Goal: Complete application form: Complete application form

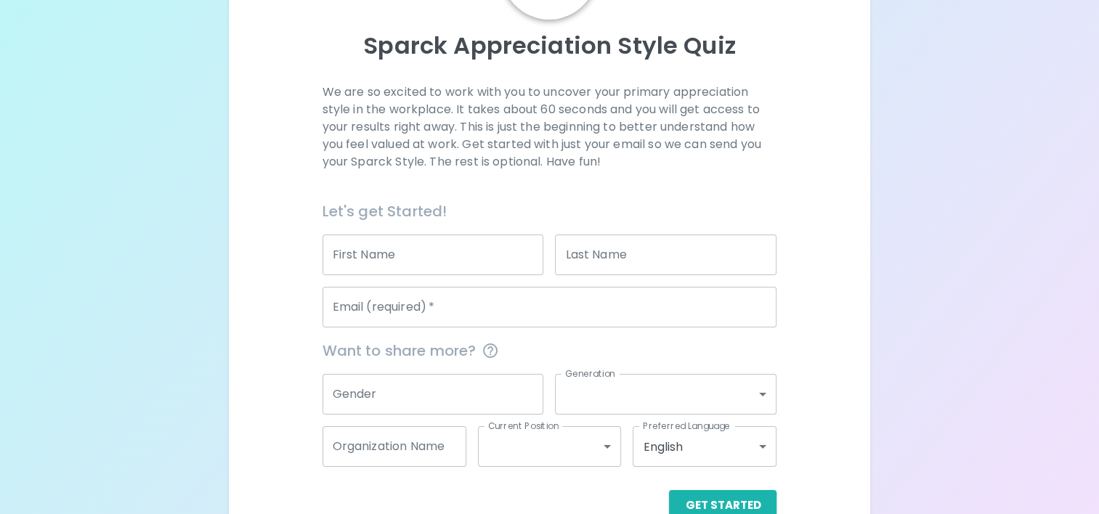
scroll to position [145, 0]
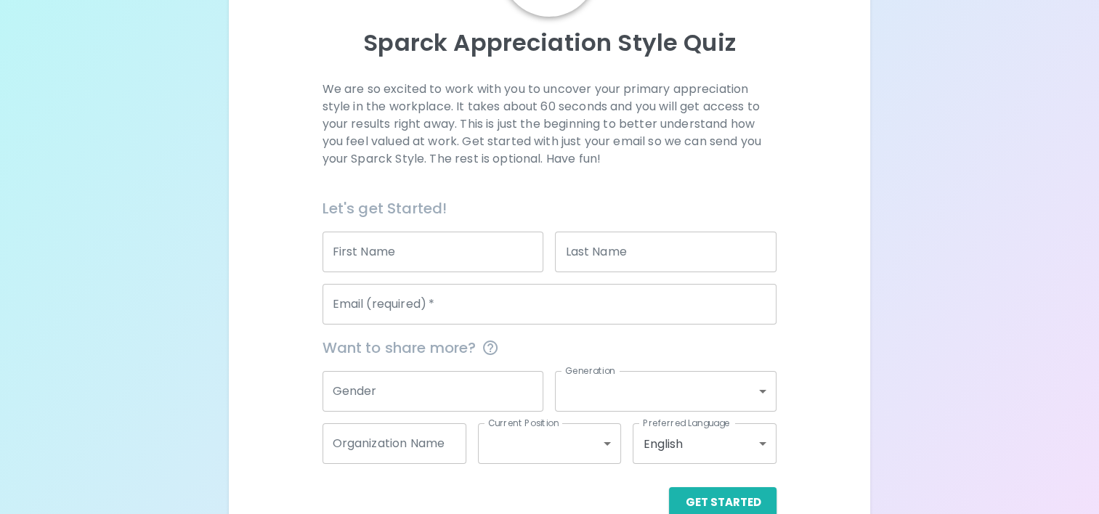
click at [418, 263] on input "First Name" at bounding box center [434, 252] width 222 height 41
type input "[PERSON_NAME]"
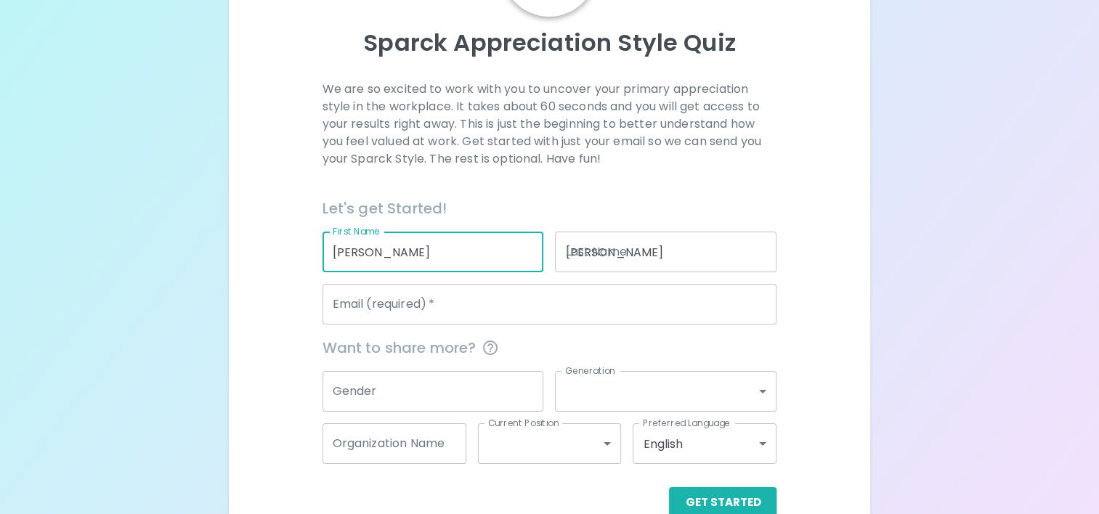
type input "[EMAIL_ADDRESS][DOMAIN_NAME]"
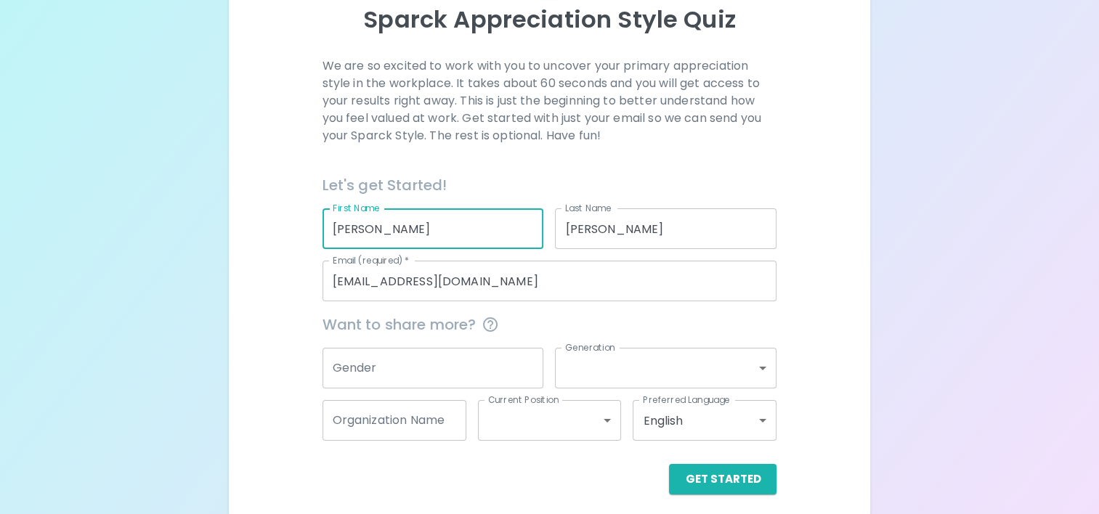
scroll to position [177, 0]
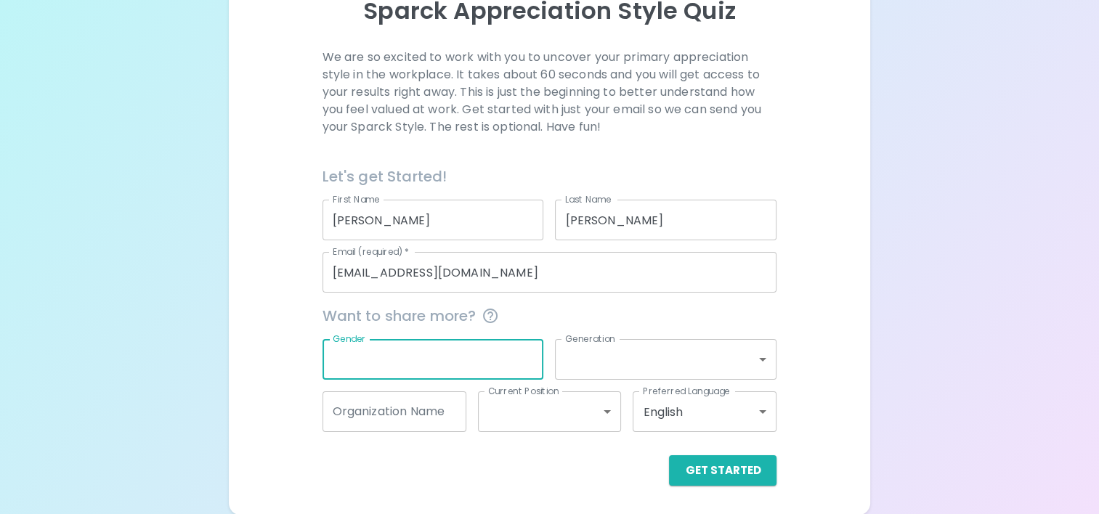
click at [433, 358] on input "Gender" at bounding box center [434, 359] width 222 height 41
type input "[DEMOGRAPHIC_DATA]"
drag, startPoint x: 398, startPoint y: 362, endPoint x: 280, endPoint y: 370, distance: 118.0
click at [280, 370] on div "We are so excited to work with you to uncover your primary appreciation style i…" at bounding box center [549, 267] width 607 height 437
click at [386, 430] on input "Organization Name" at bounding box center [395, 412] width 144 height 41
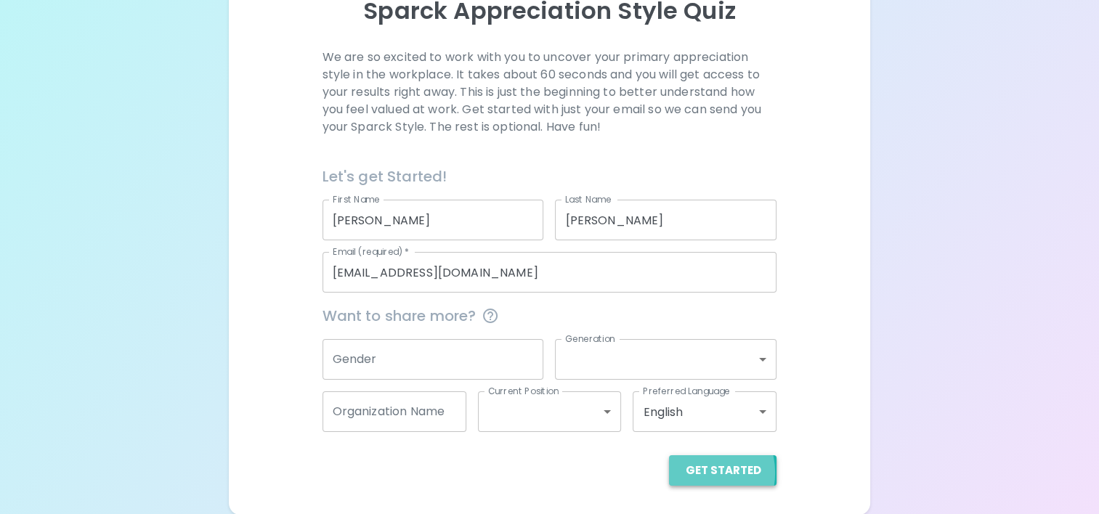
click at [701, 472] on button "Get Started" at bounding box center [723, 470] width 108 height 31
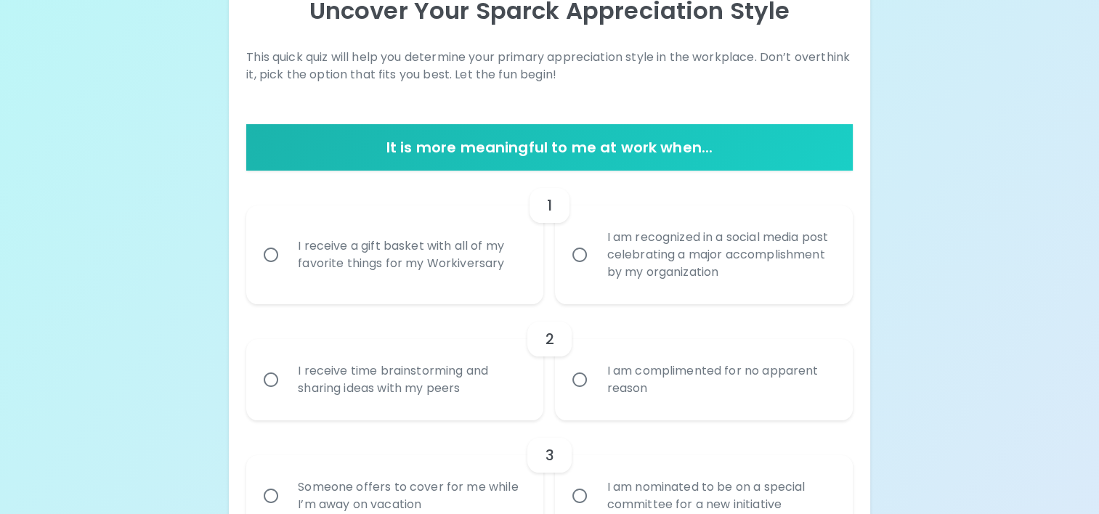
click at [584, 260] on input "I am recognized in a social media post celebrating a major accomplishment by my…" at bounding box center [579, 255] width 31 height 31
radio input "true"
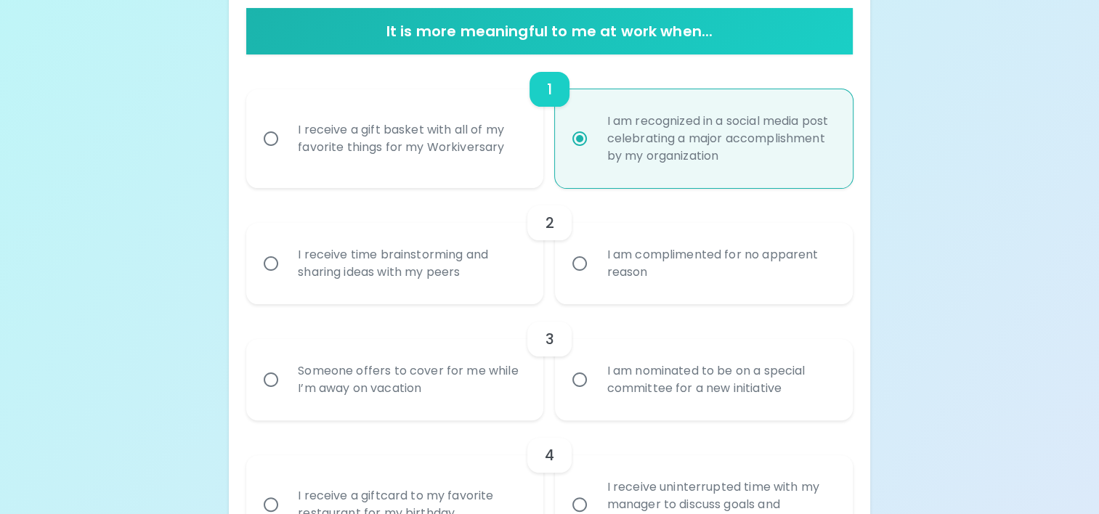
scroll to position [366, 0]
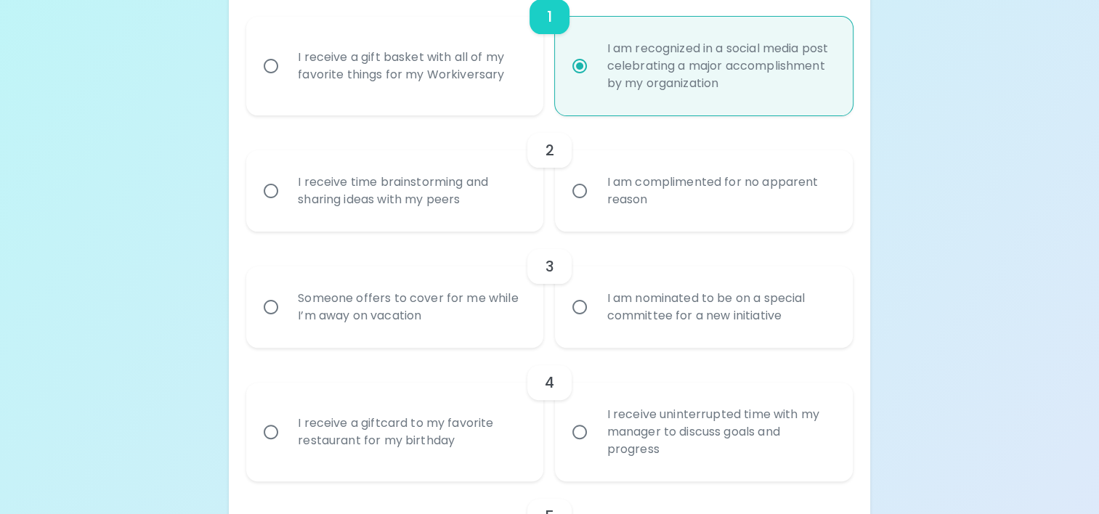
click at [584, 429] on input "I receive uninterrupted time with my manager to discuss goals and progress" at bounding box center [579, 432] width 31 height 31
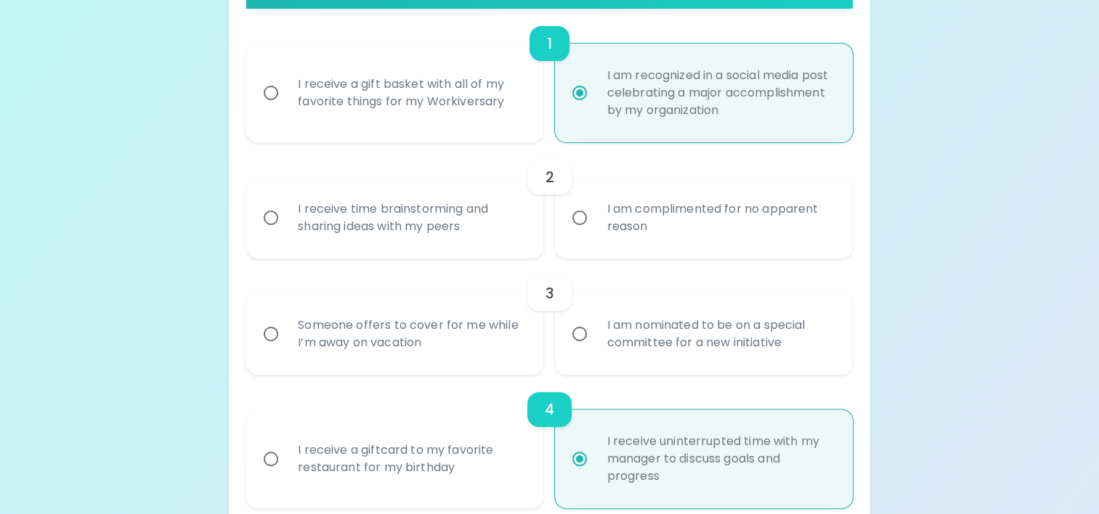
scroll to position [264, 0]
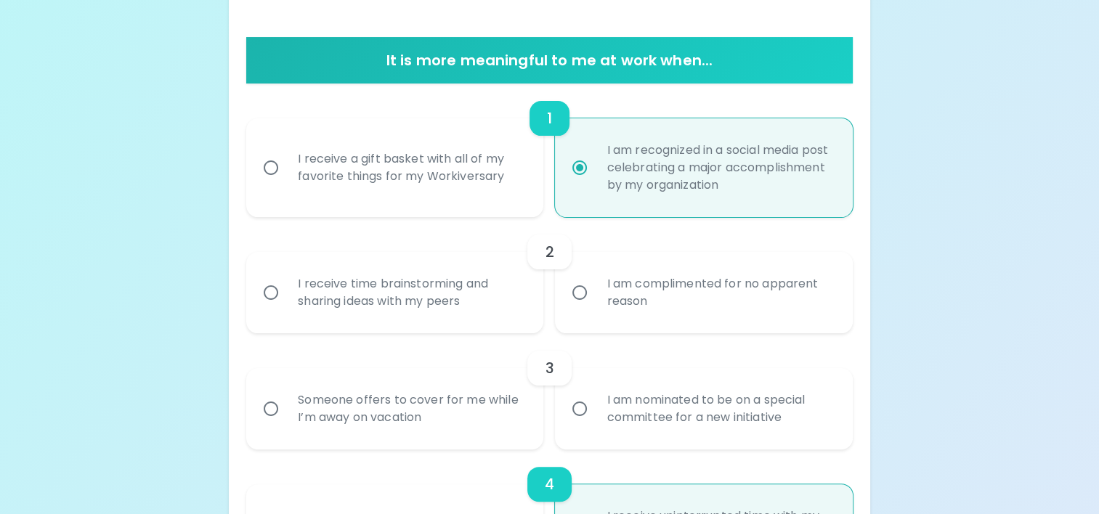
radio input "true"
click at [581, 413] on input "I am nominated to be on a special committee for a new initiative" at bounding box center [579, 409] width 31 height 31
radio input "false"
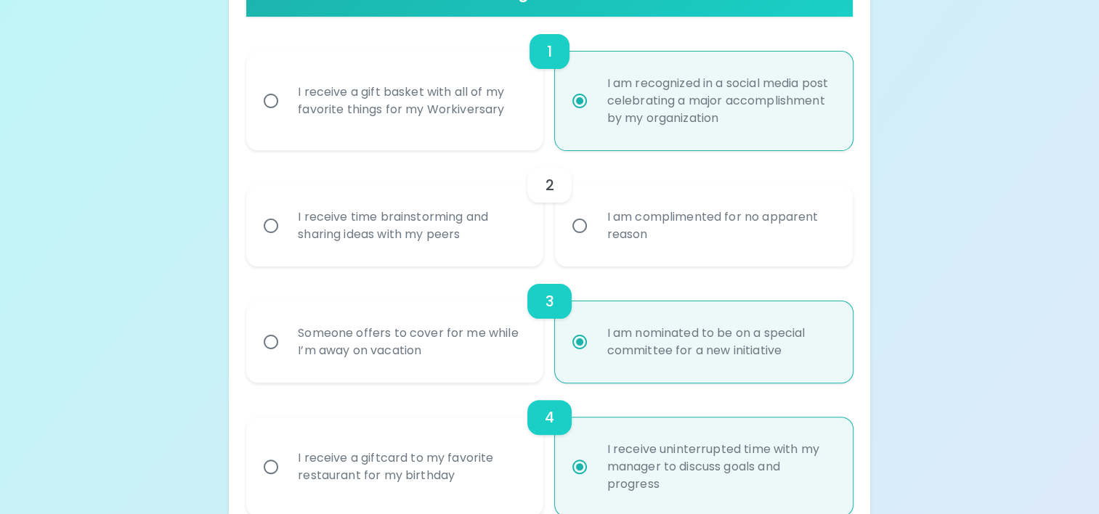
scroll to position [308, 0]
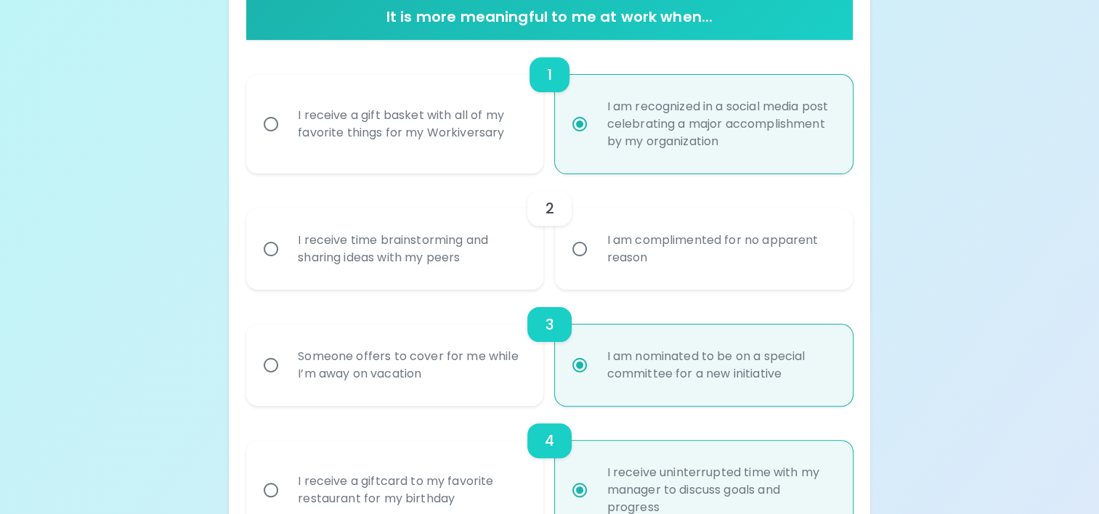
radio input "true"
click at [567, 247] on input "I am complimented for no apparent reason" at bounding box center [579, 249] width 31 height 31
radio input "false"
radio input "true"
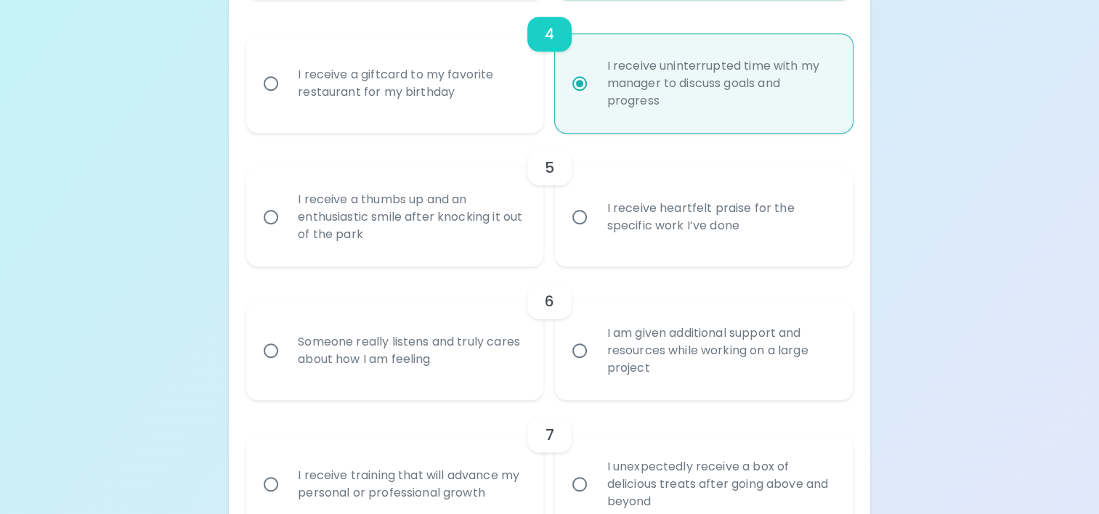
scroll to position [642, 0]
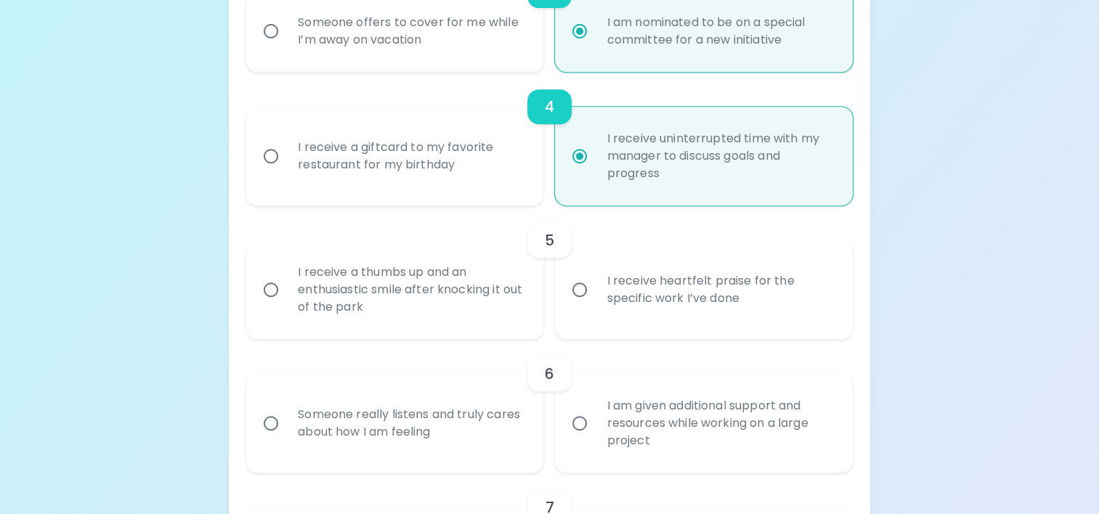
radio input "true"
click at [615, 301] on div "I receive heartfelt praise for the specific work I’ve done" at bounding box center [719, 290] width 249 height 70
click at [595, 301] on input "I receive heartfelt praise for the specific work I’ve done" at bounding box center [579, 290] width 31 height 31
radio input "false"
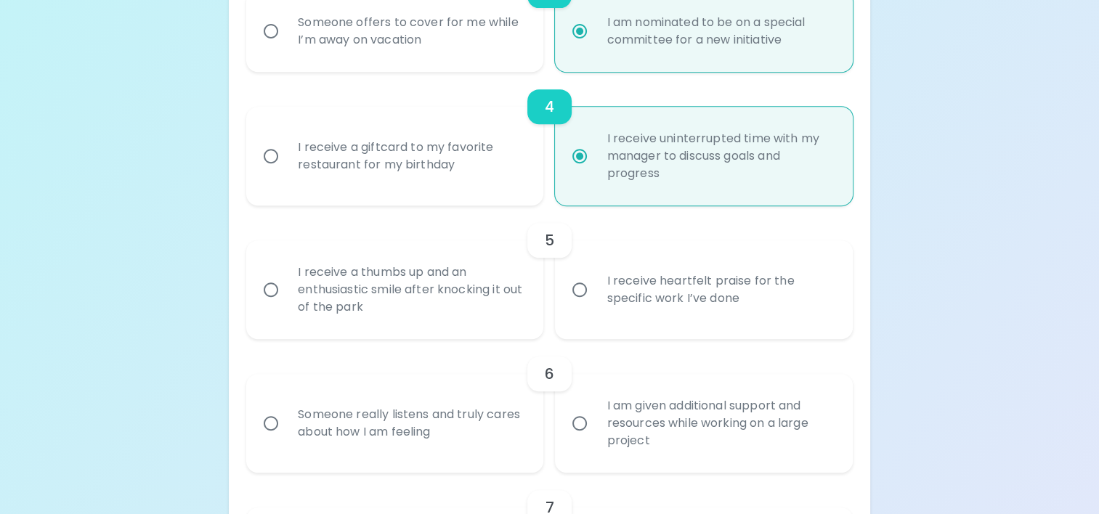
radio input "true"
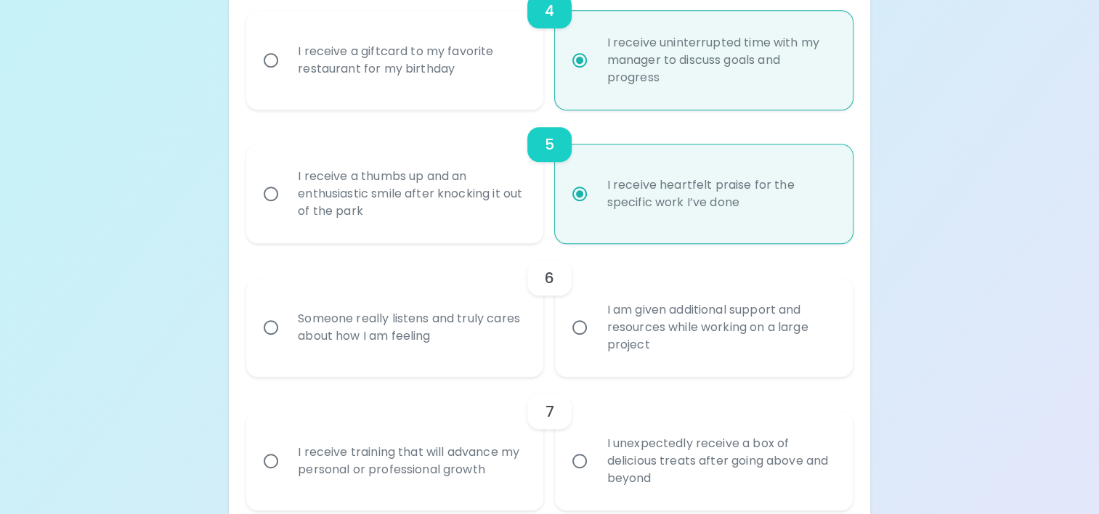
scroll to position [758, 0]
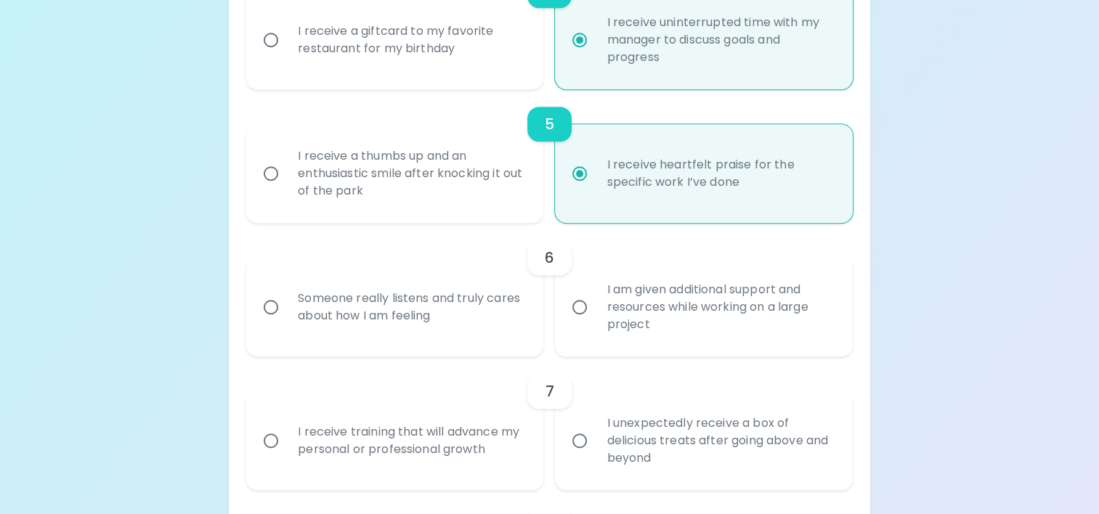
radio input "true"
click at [575, 308] on input "I am given additional support and resources while working on a large project" at bounding box center [579, 307] width 31 height 31
radio input "false"
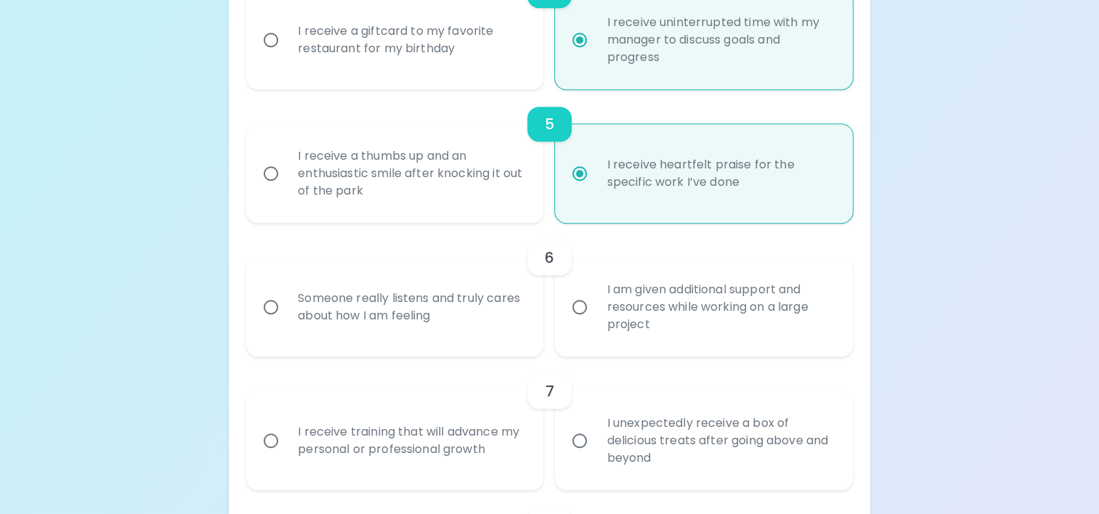
radio input "false"
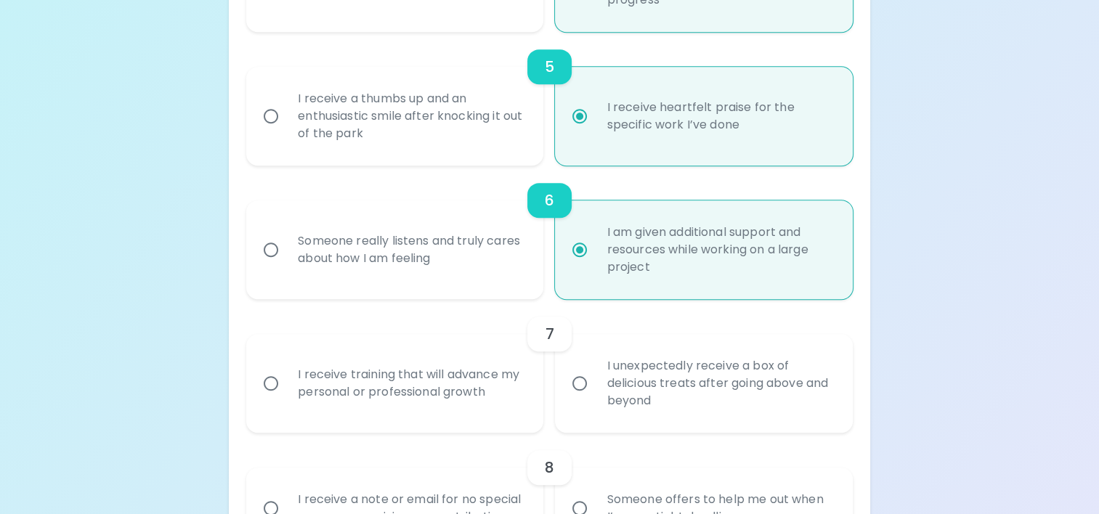
scroll to position [875, 0]
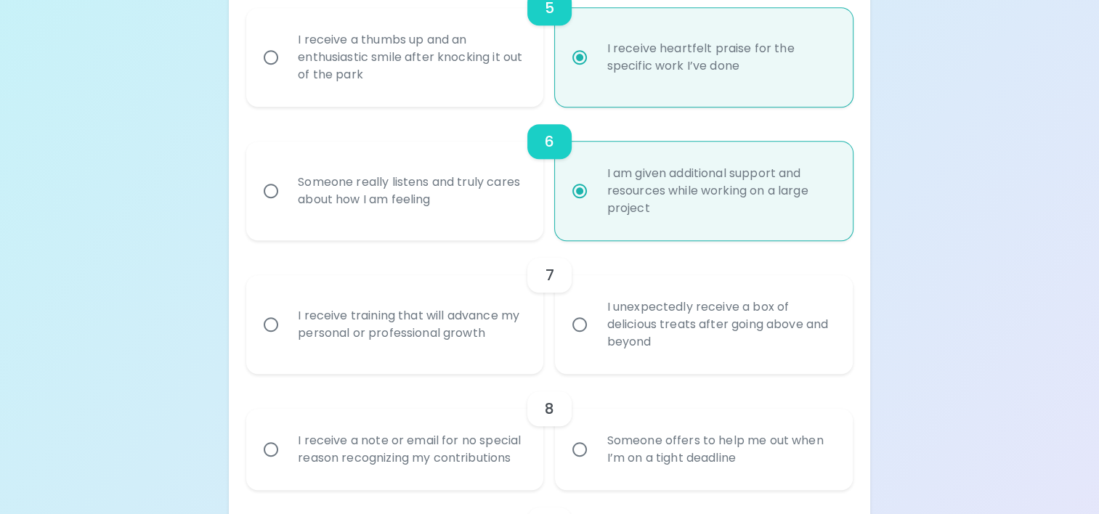
radio input "true"
click at [503, 347] on div "I receive training that will advance my personal or professional growth" at bounding box center [410, 325] width 249 height 70
click at [286, 340] on input "I receive training that will advance my personal or professional growth" at bounding box center [271, 324] width 31 height 31
radio input "false"
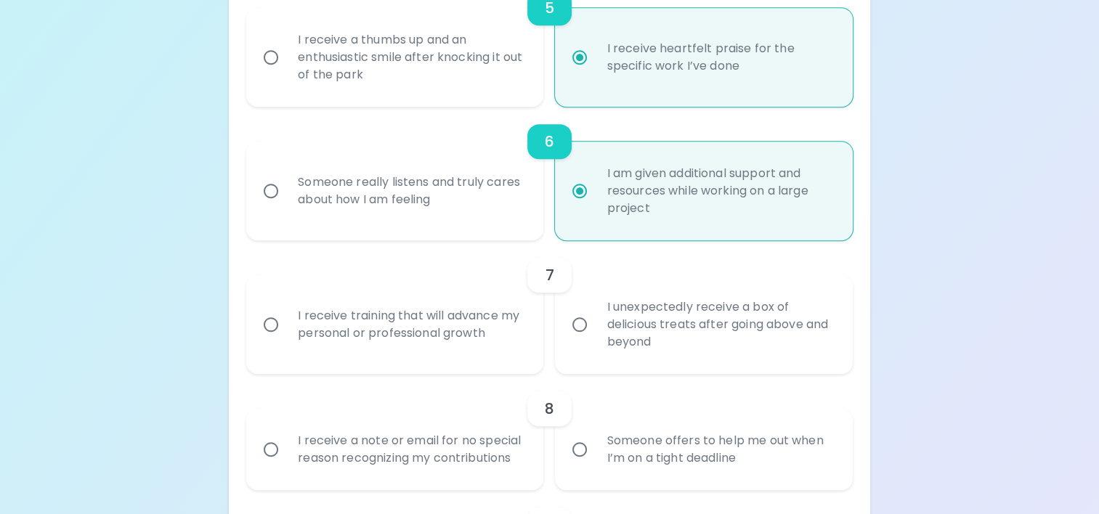
radio input "false"
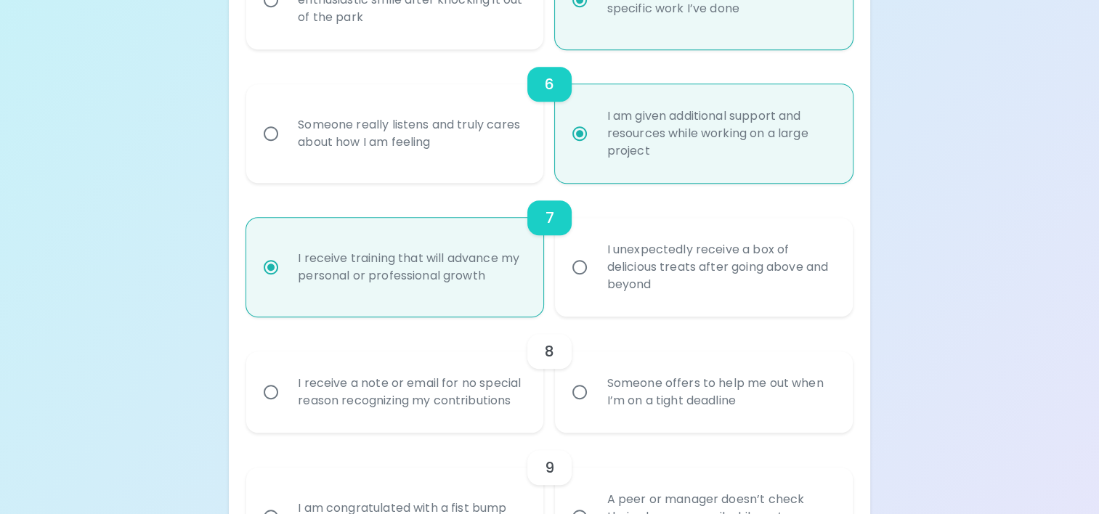
scroll to position [991, 0]
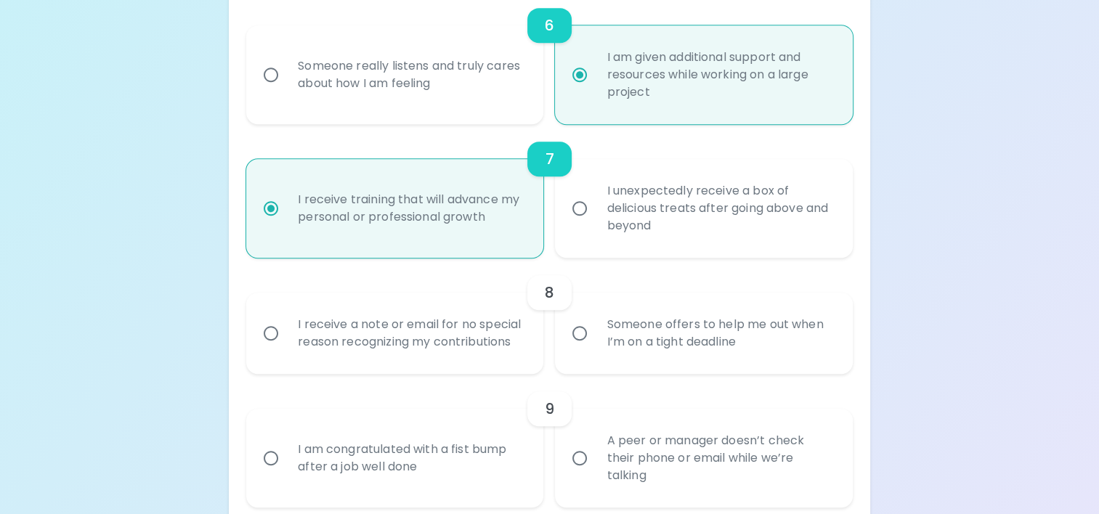
radio input "true"
click at [568, 343] on input "Someone offers to help me out when I’m on a tight deadline" at bounding box center [579, 333] width 31 height 31
radio input "false"
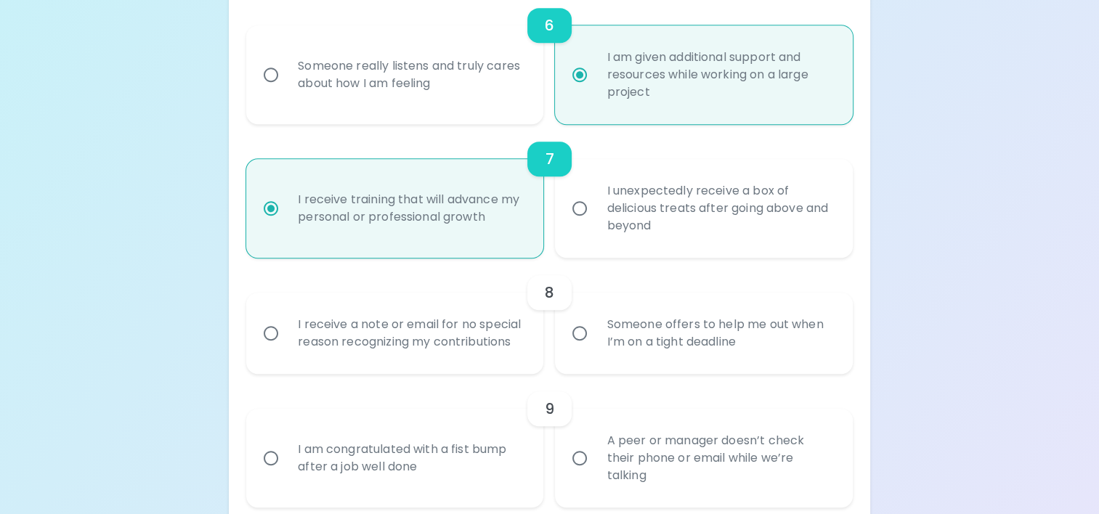
radio input "false"
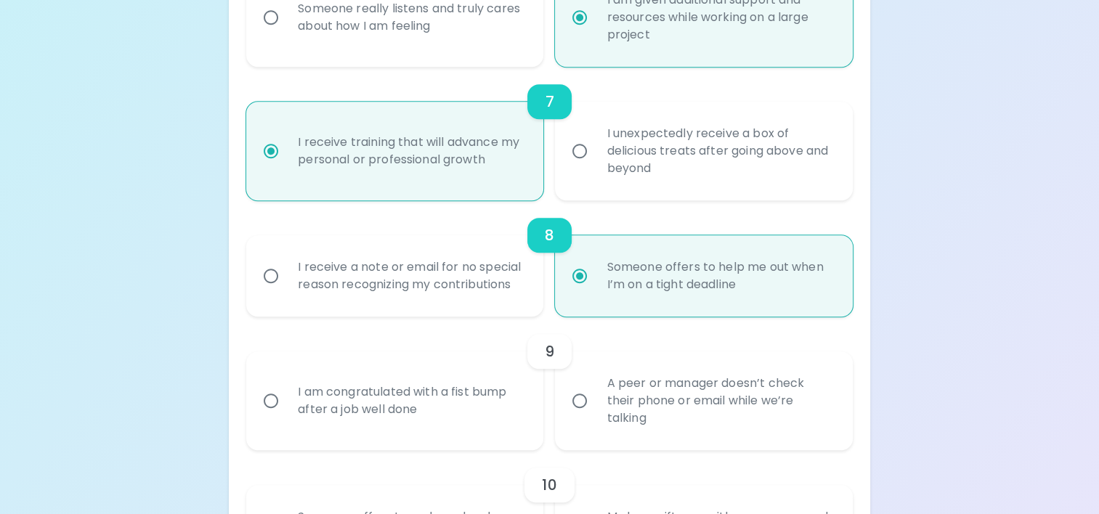
scroll to position [1107, 0]
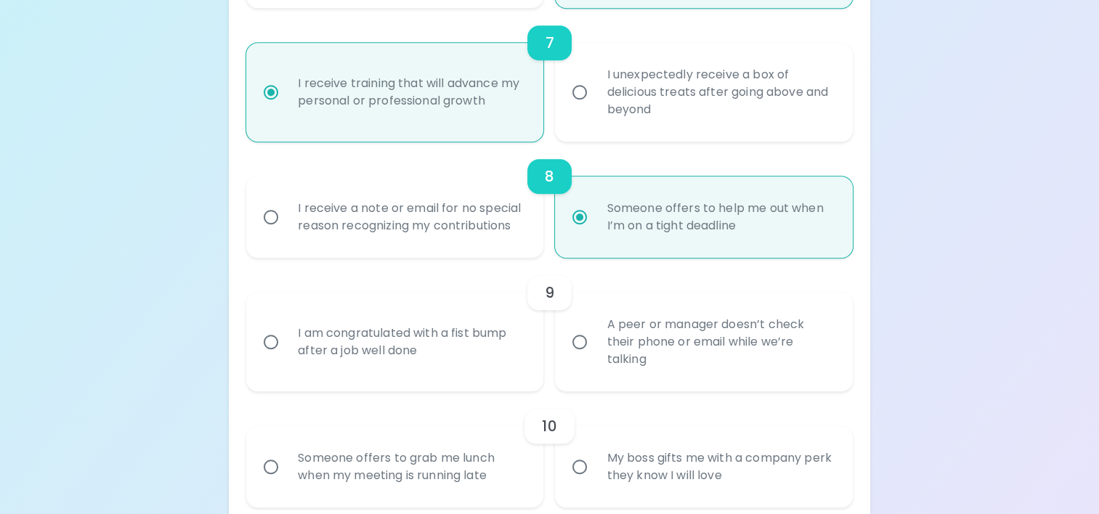
radio input "true"
click at [469, 352] on div "I am congratulated with a fist bump after a job well done" at bounding box center [410, 342] width 249 height 70
click at [286, 352] on input "I am congratulated with a fist bump after a job well done" at bounding box center [271, 342] width 31 height 31
radio input "false"
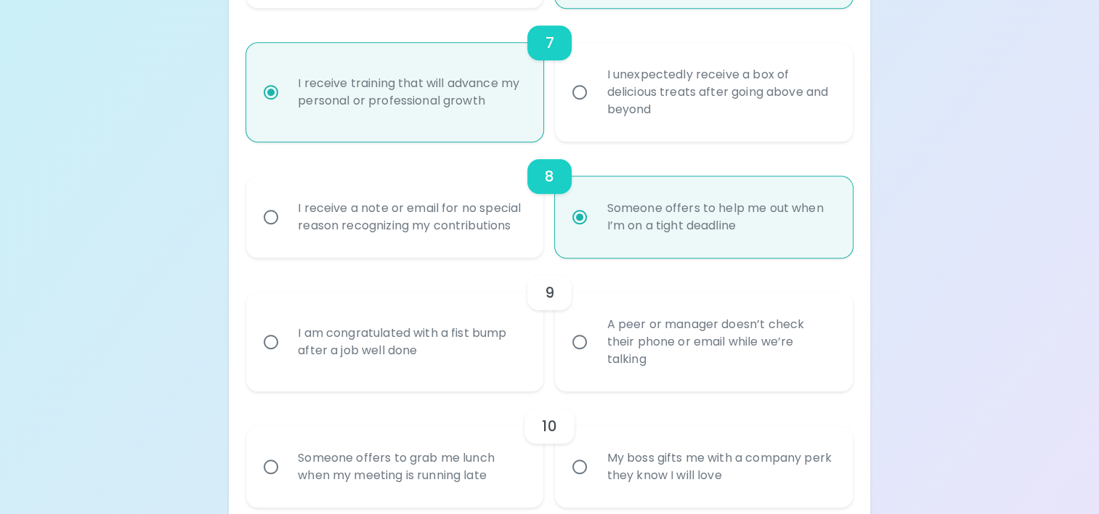
radio input "false"
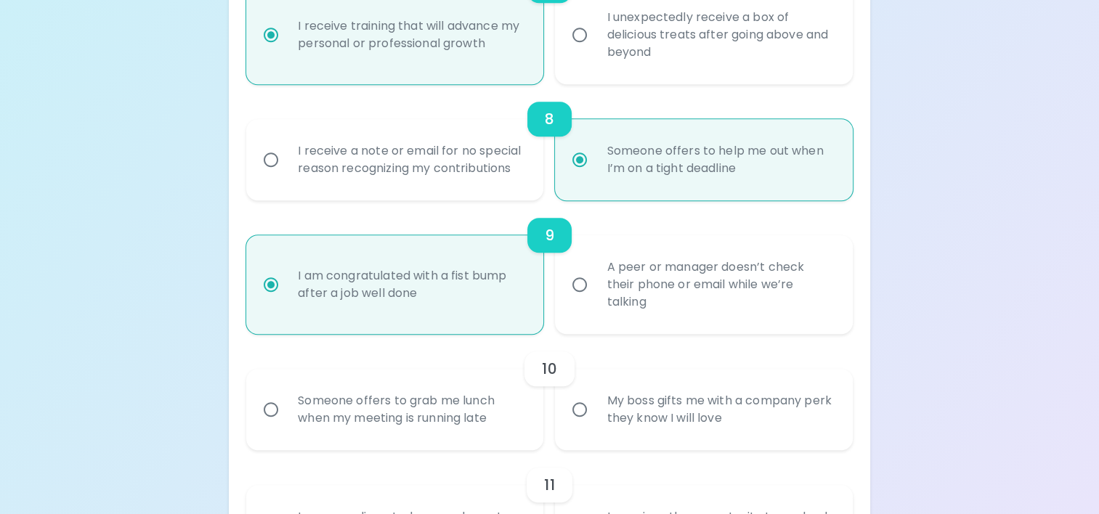
scroll to position [1223, 0]
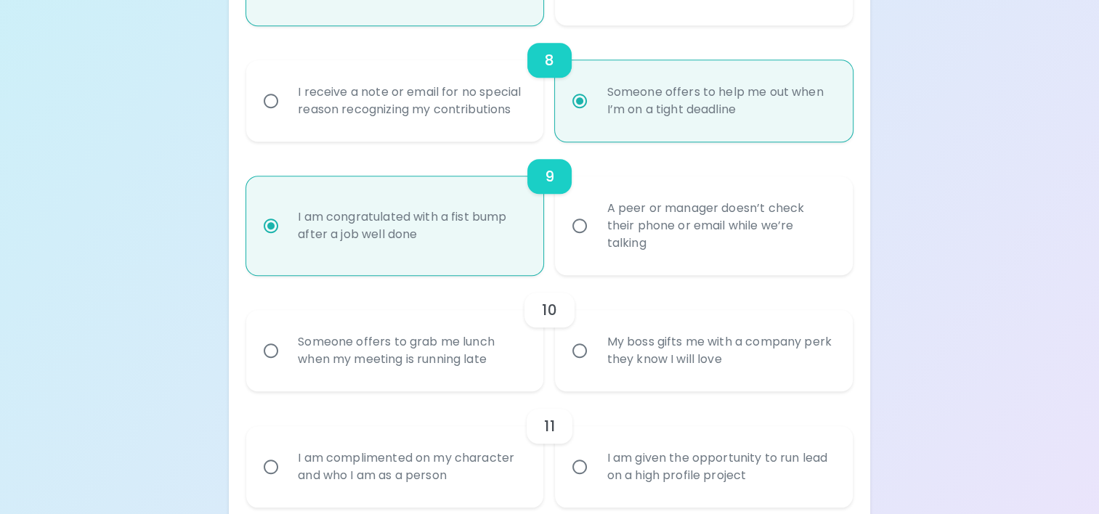
radio input "true"
click at [475, 364] on div "Someone offers to grab me lunch when my meeting is running late" at bounding box center [410, 351] width 249 height 70
click at [286, 364] on input "Someone offers to grab me lunch when my meeting is running late" at bounding box center [271, 351] width 31 height 31
radio input "false"
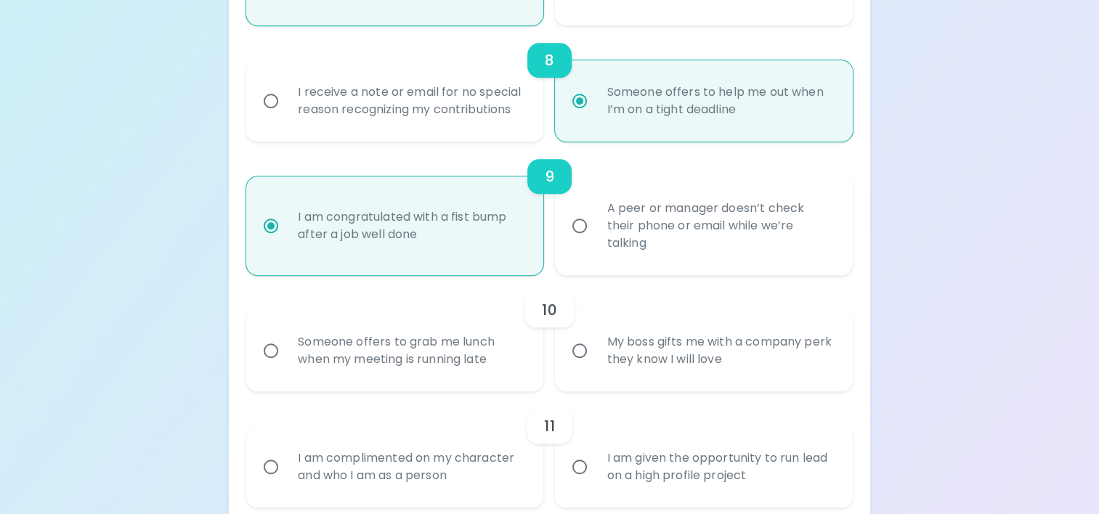
radio input "false"
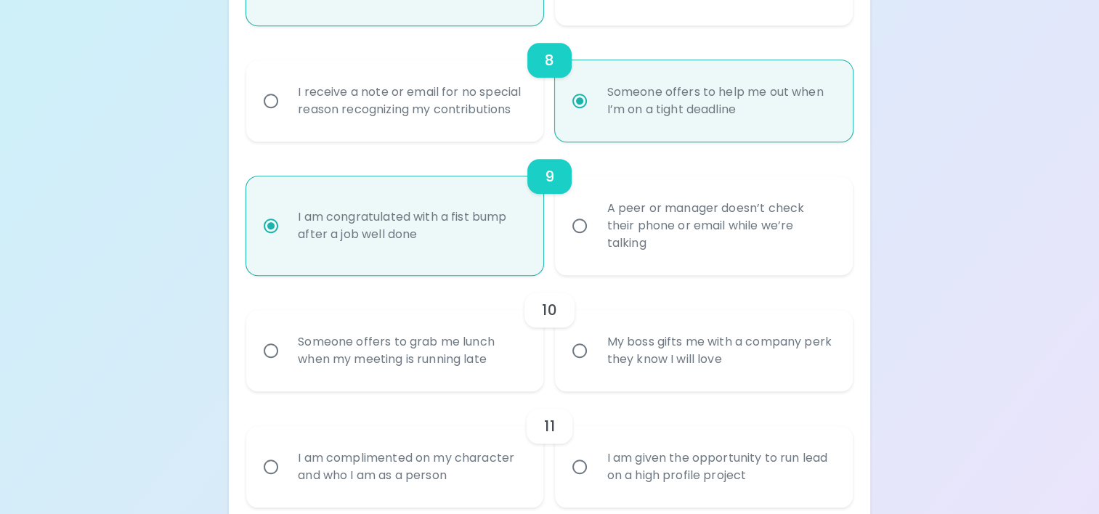
radio input "false"
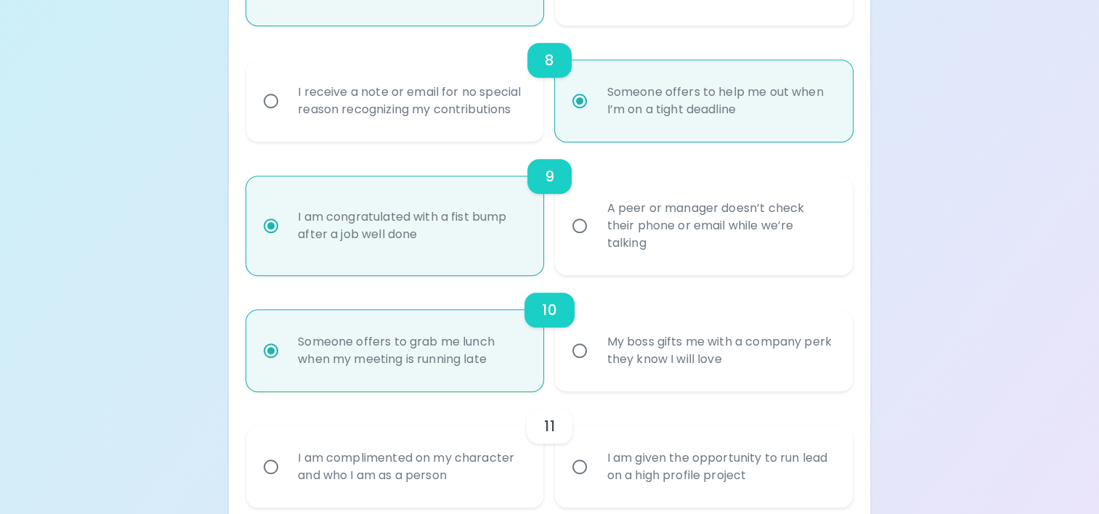
scroll to position [1340, 0]
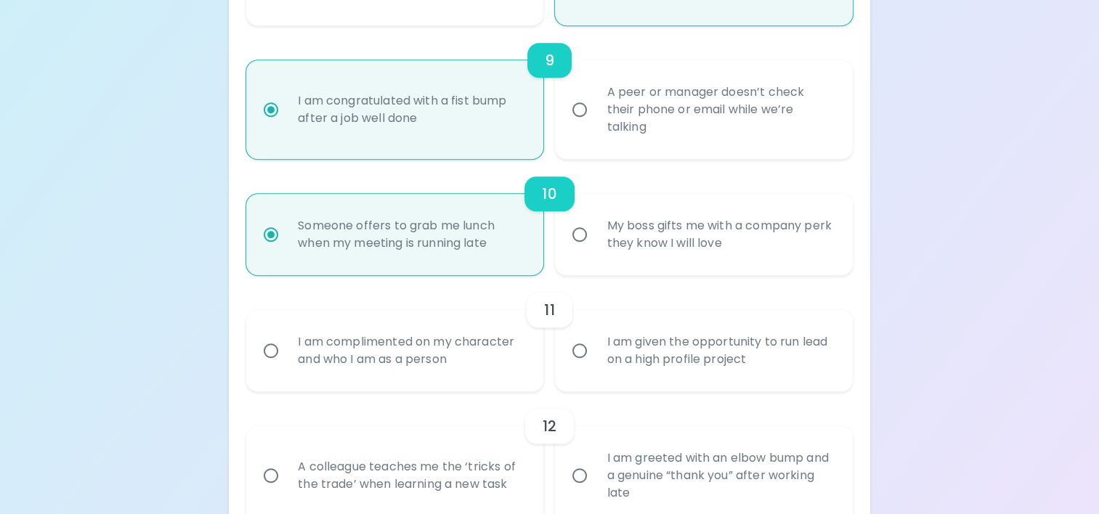
radio input "true"
click at [573, 359] on input "I am given the opportunity to run lead on a high profile project" at bounding box center [579, 351] width 31 height 31
radio input "false"
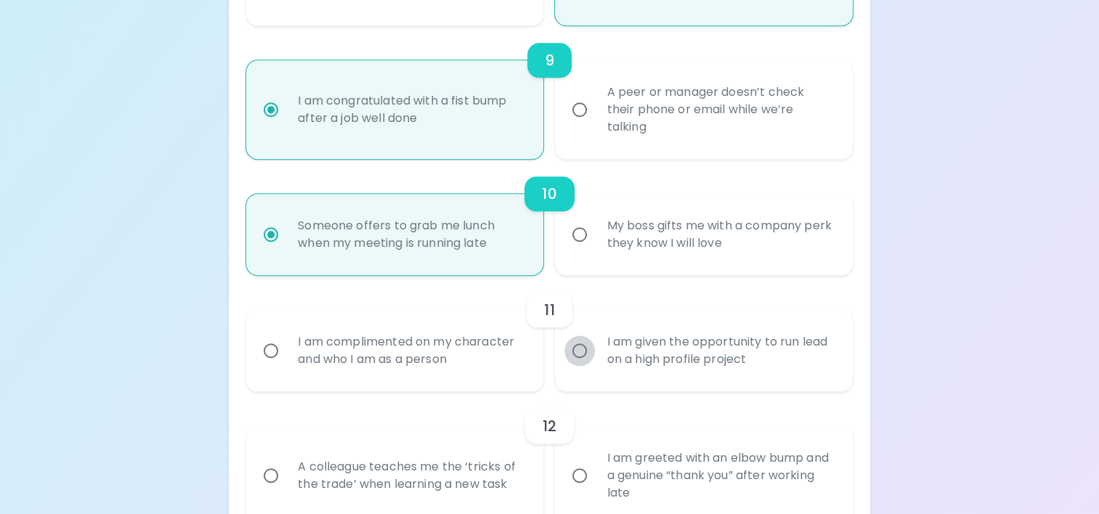
radio input "false"
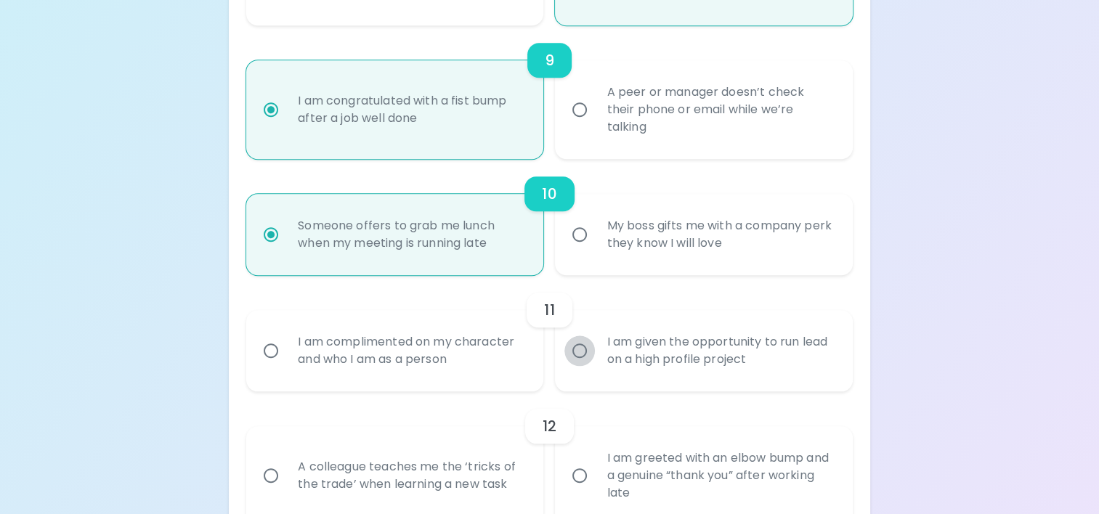
radio input "false"
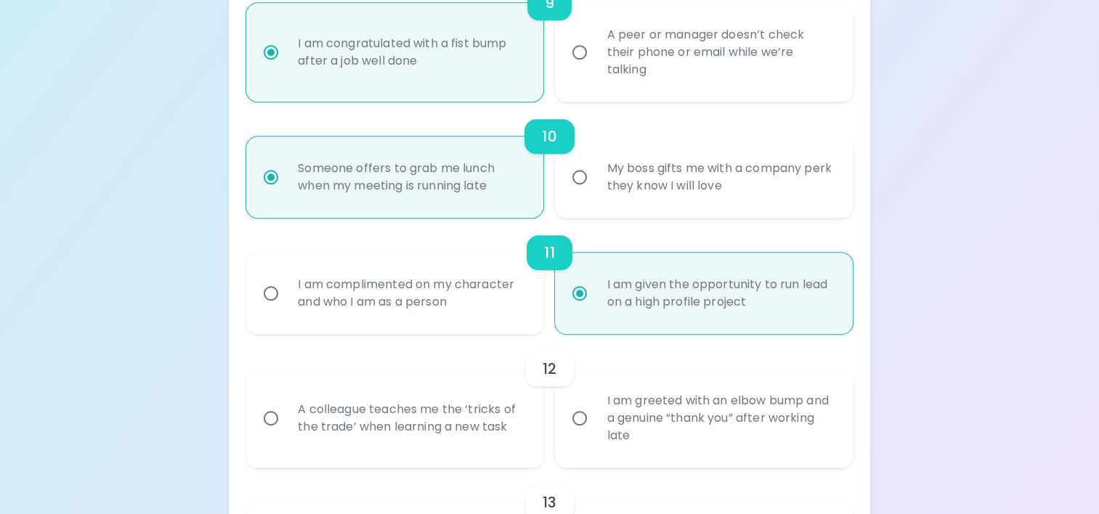
scroll to position [1456, 0]
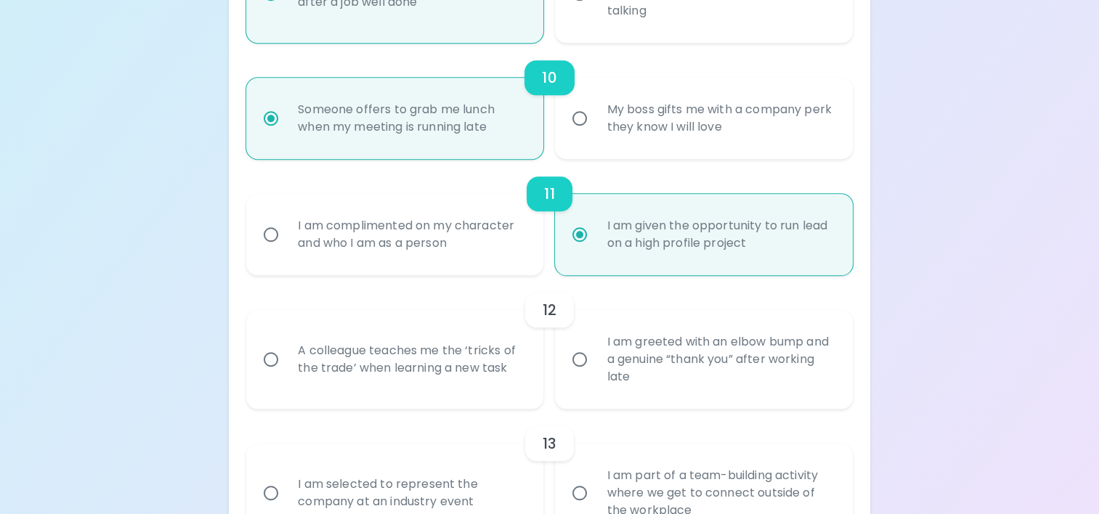
radio input "true"
click at [485, 376] on div "A colleague teaches me the ‘tricks of the trade’ when learning a new task" at bounding box center [410, 360] width 249 height 70
click at [286, 375] on input "A colleague teaches me the ‘tricks of the trade’ when learning a new task" at bounding box center [271, 359] width 31 height 31
radio input "false"
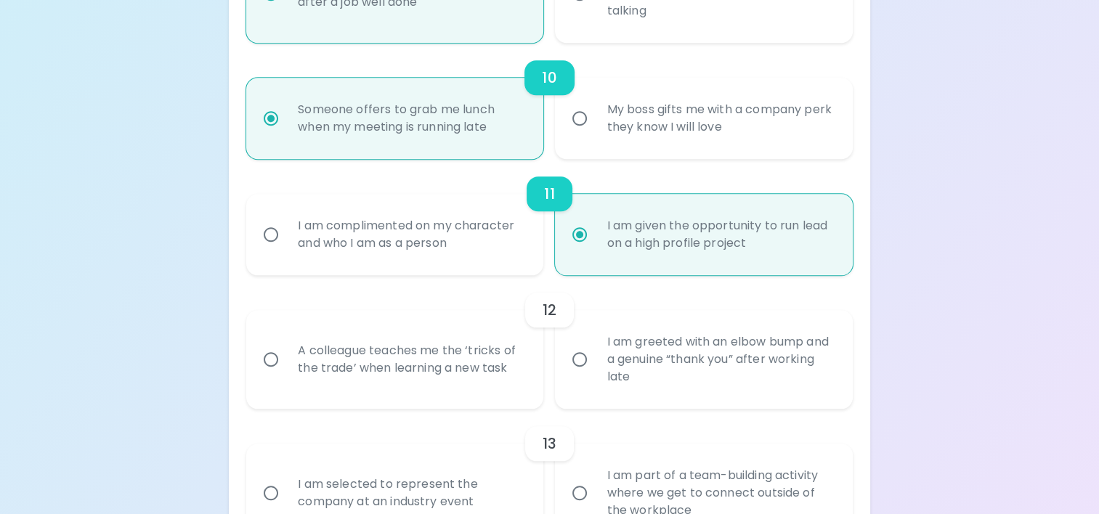
radio input "false"
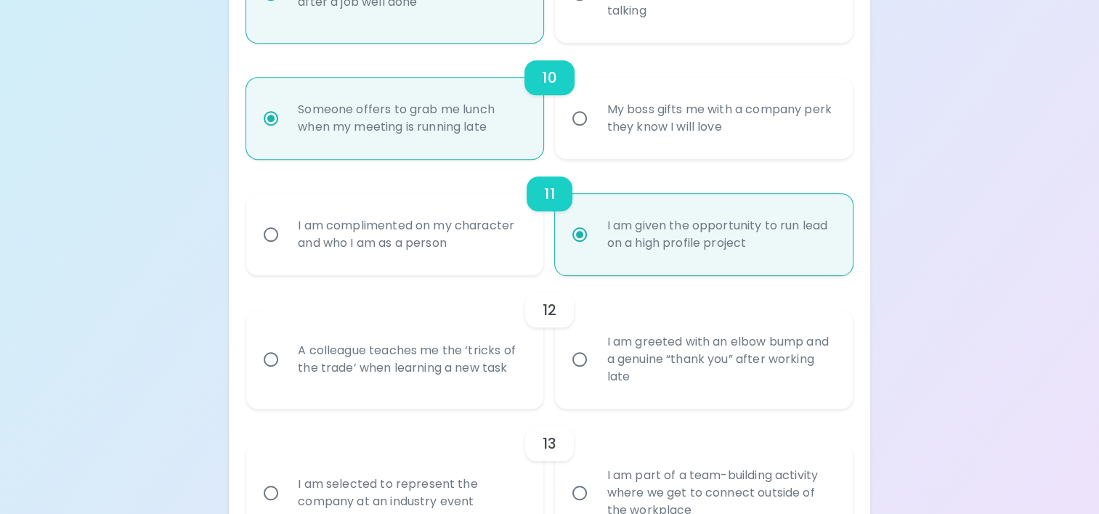
radio input "false"
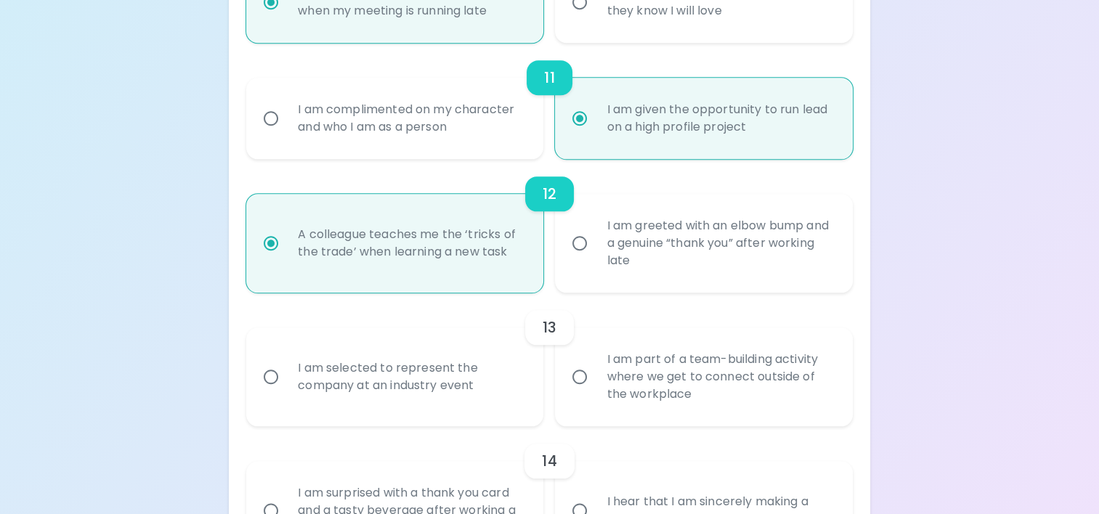
scroll to position [1645, 0]
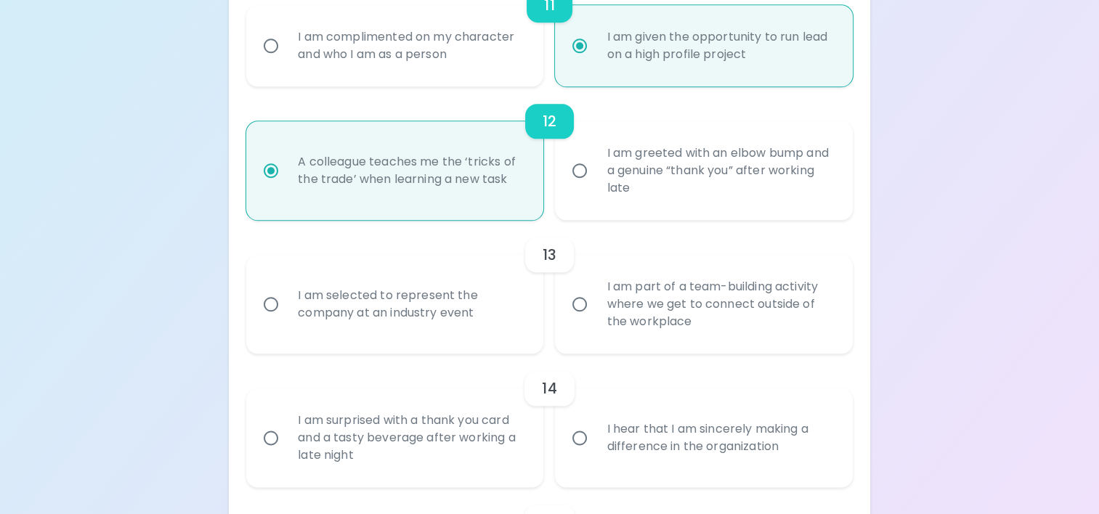
radio input "true"
click at [599, 302] on div "I am part of a team-building activity where we get to connect outside of the wo…" at bounding box center [719, 304] width 249 height 87
click at [595, 302] on input "I am part of a team-building activity where we get to connect outside of the wo…" at bounding box center [579, 304] width 31 height 31
radio input "false"
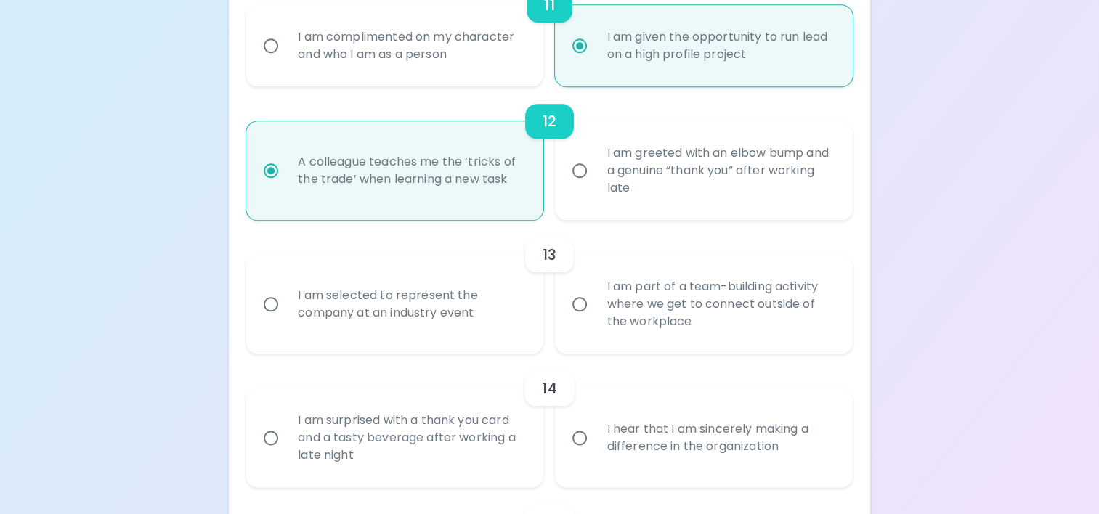
radio input "false"
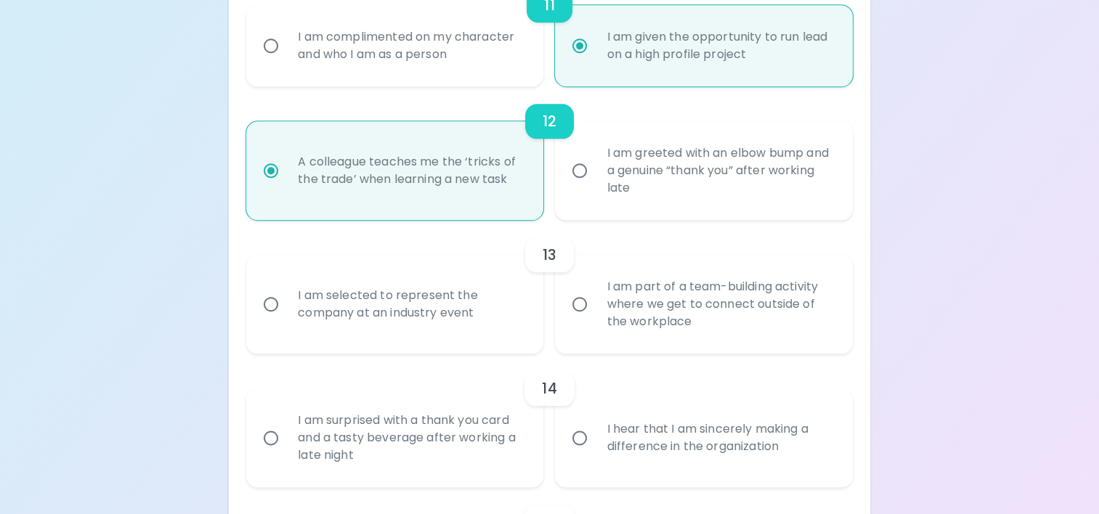
radio input "false"
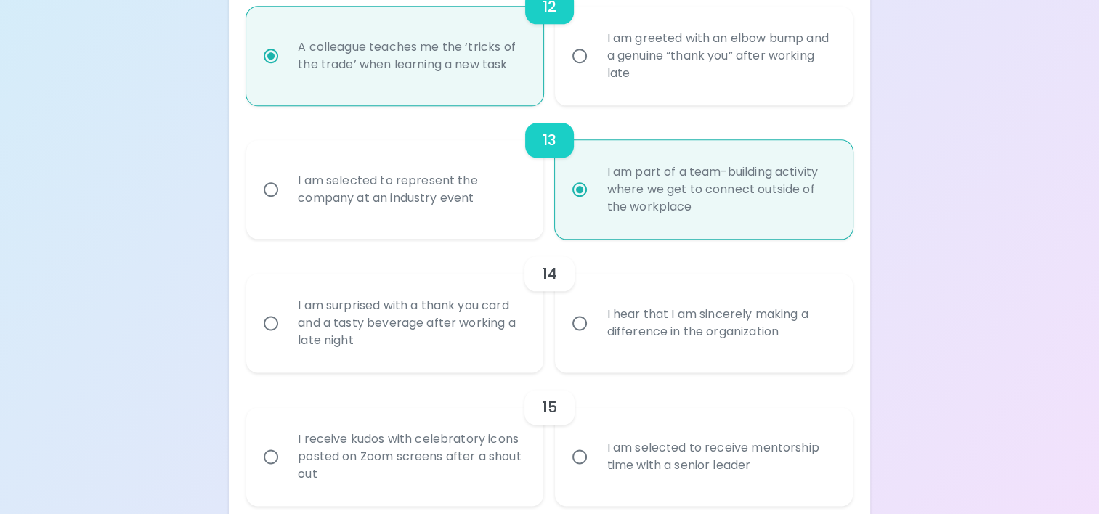
scroll to position [1761, 0]
radio input "true"
click at [565, 329] on input "I hear that I am sincerely making a difference in the organization" at bounding box center [579, 322] width 31 height 31
radio input "false"
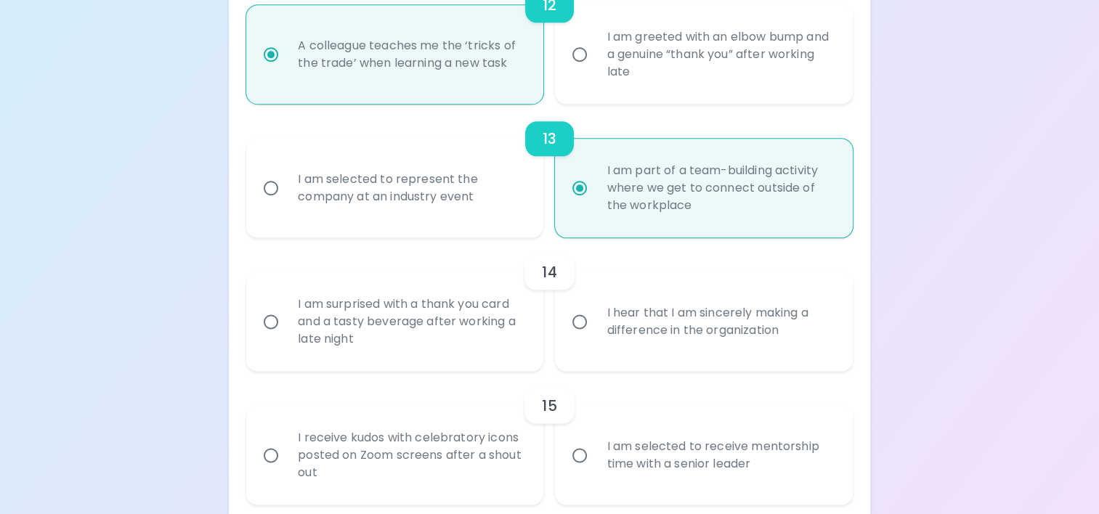
radio input "false"
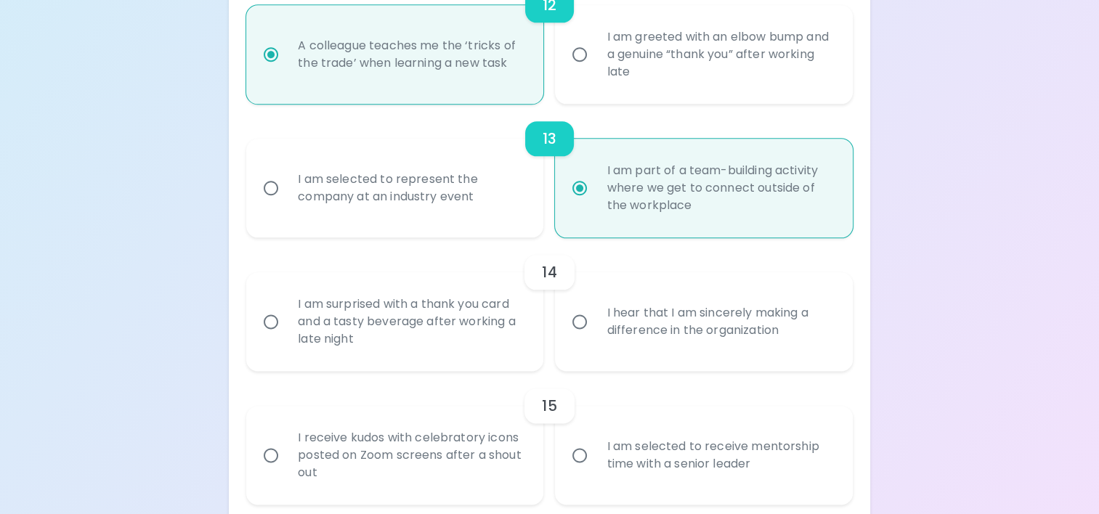
radio input "false"
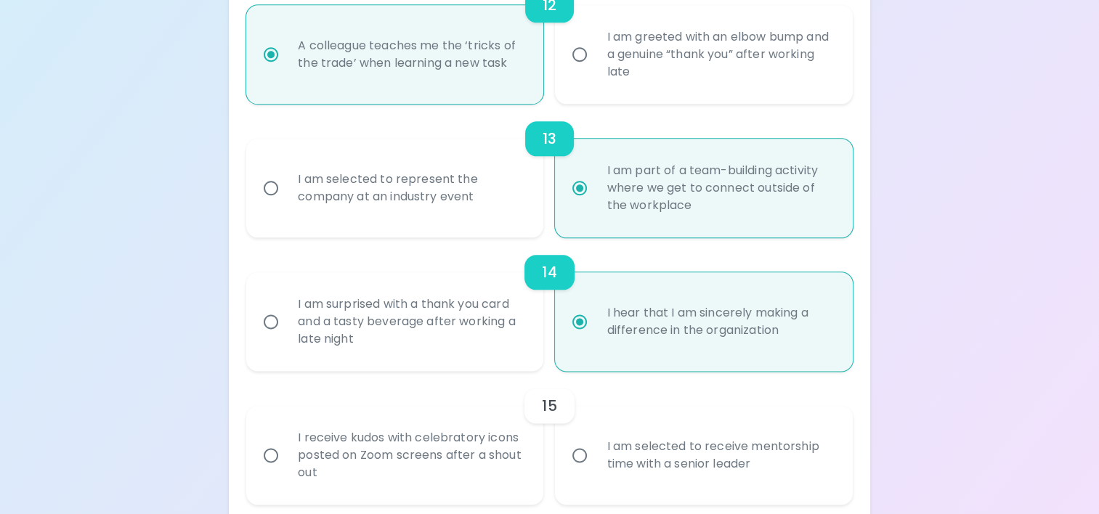
scroll to position [1822, 0]
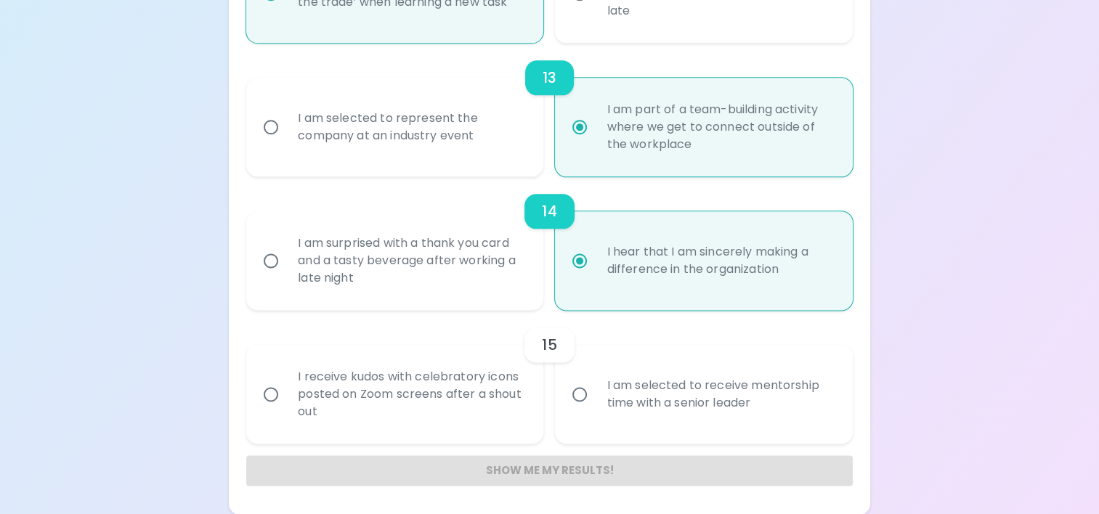
radio input "true"
click at [570, 395] on input "I am selected to receive mentorship time with a senior leader" at bounding box center [579, 394] width 31 height 31
radio input "false"
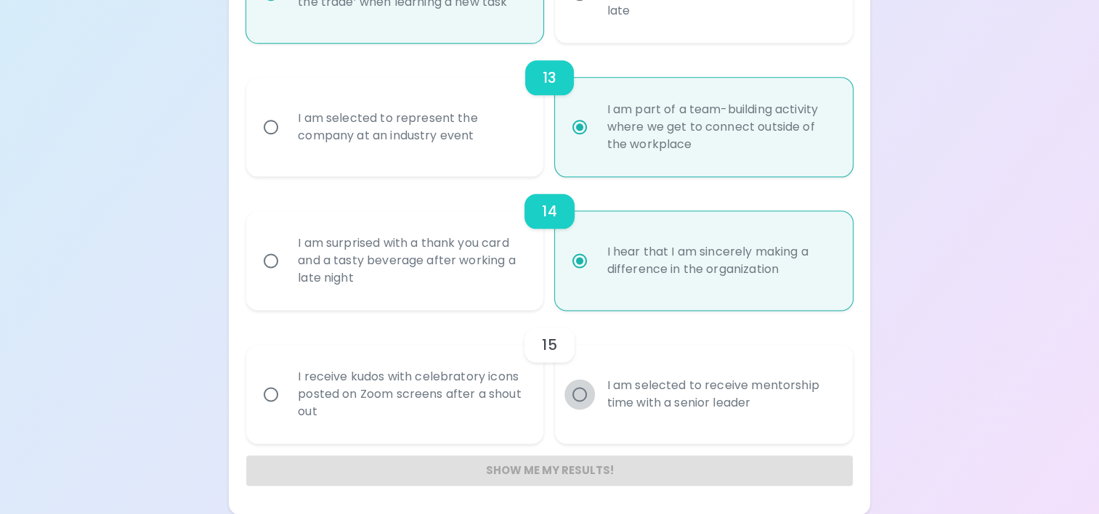
radio input "false"
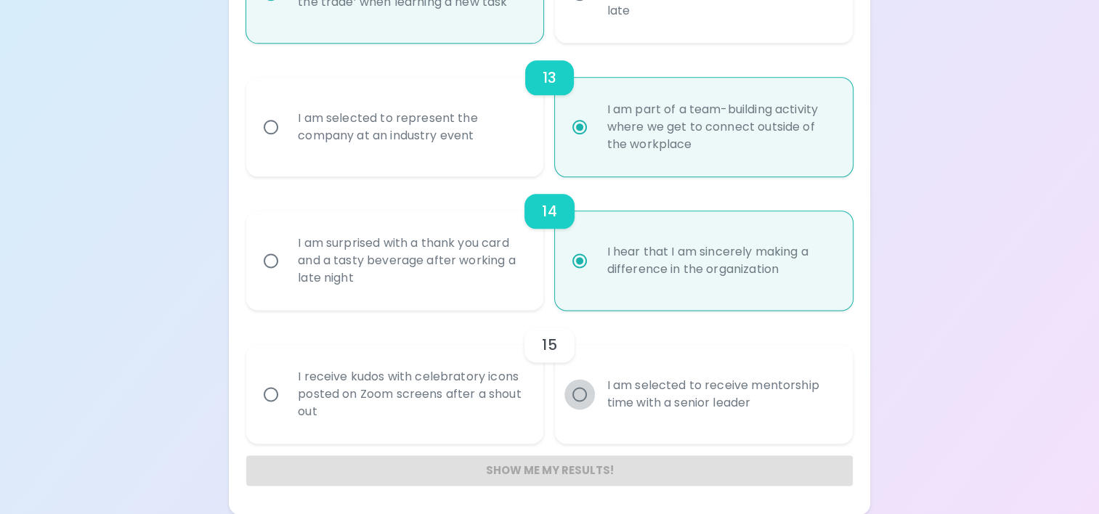
radio input "false"
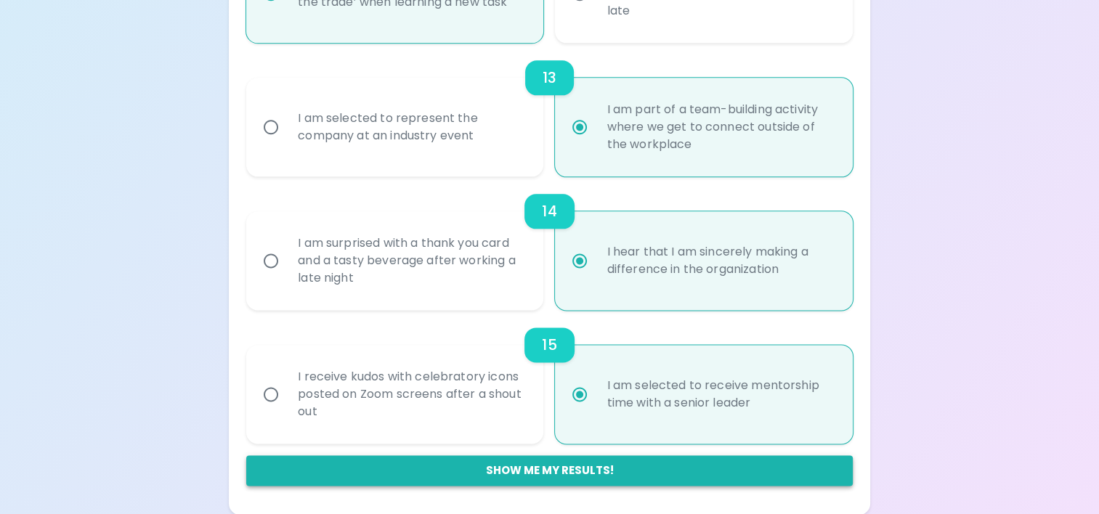
radio input "true"
click at [552, 468] on button "Show me my results!" at bounding box center [549, 470] width 607 height 31
radio input "false"
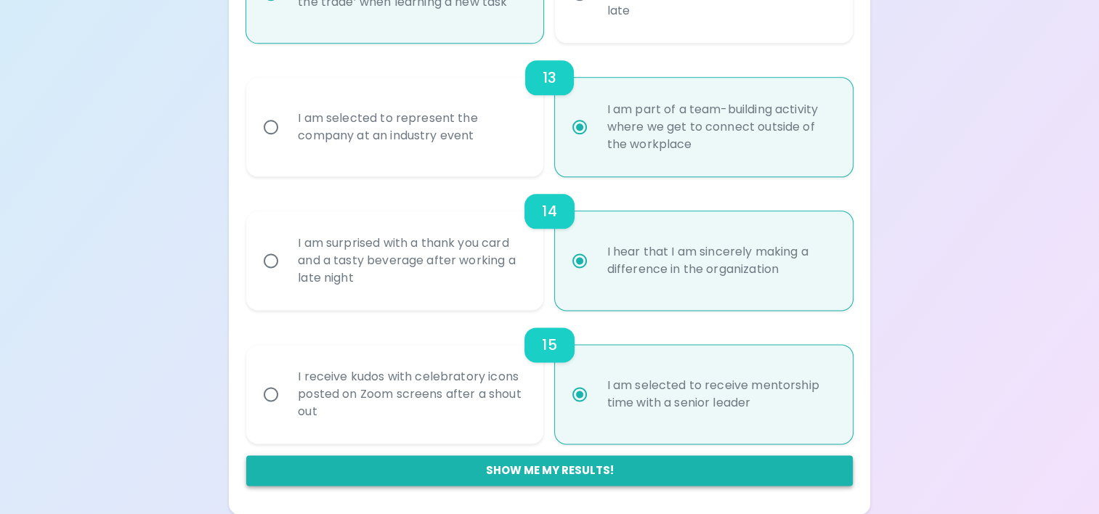
radio input "false"
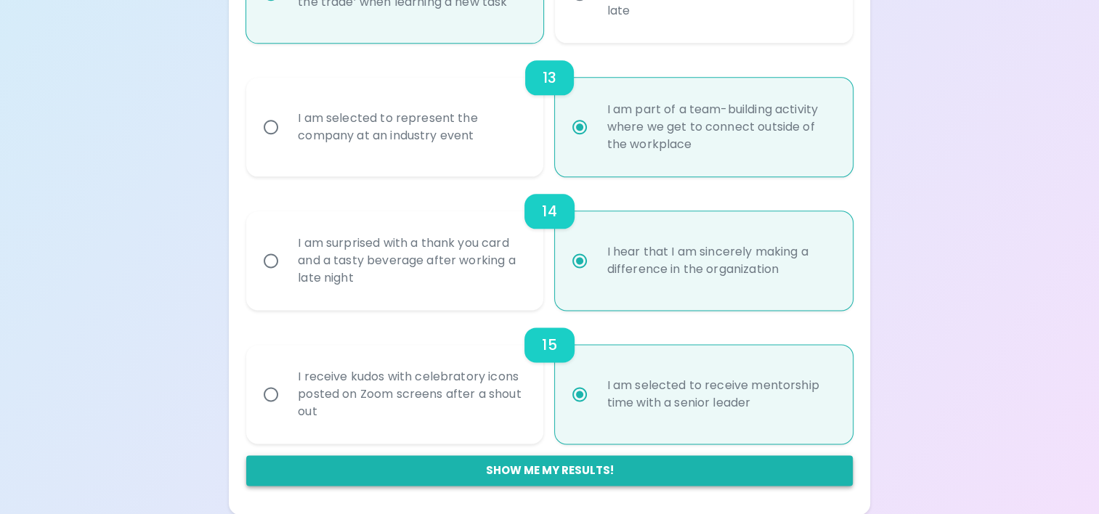
radio input "false"
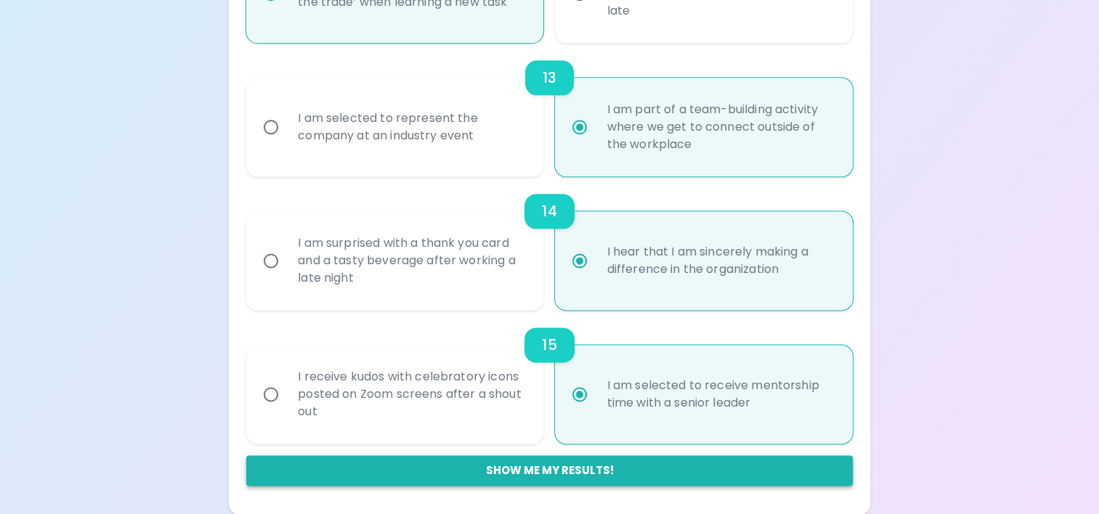
radio input "false"
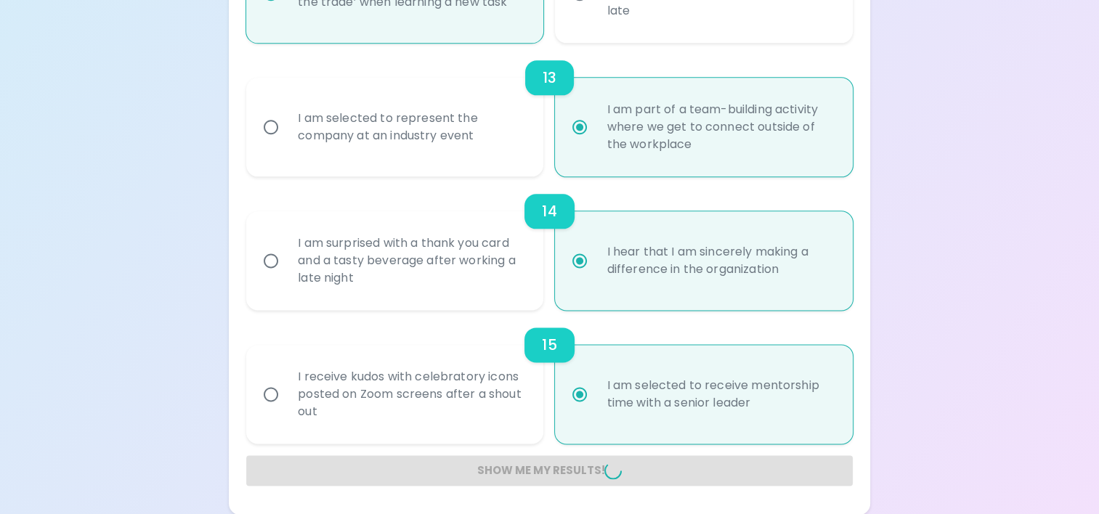
radio input "false"
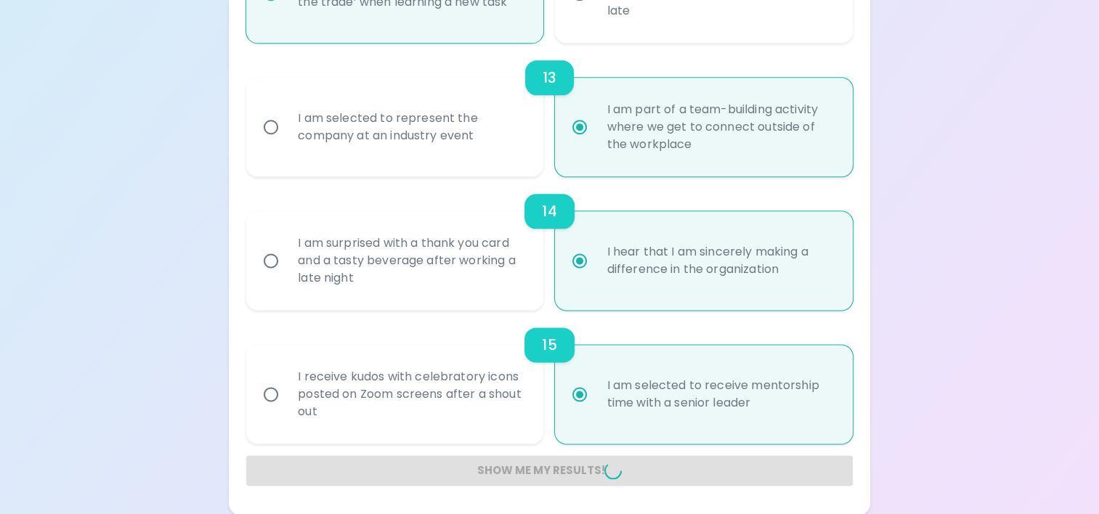
radio input "false"
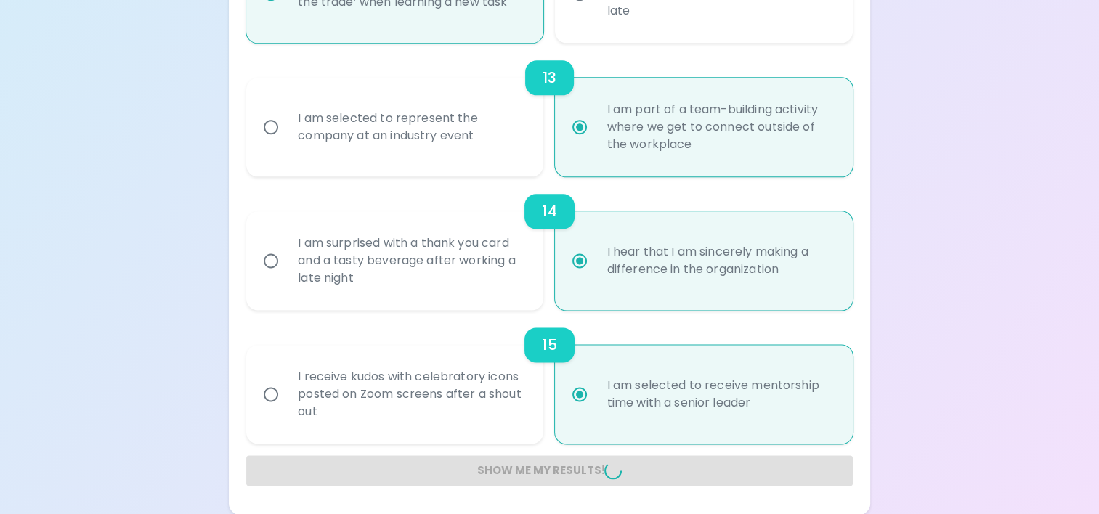
radio input "false"
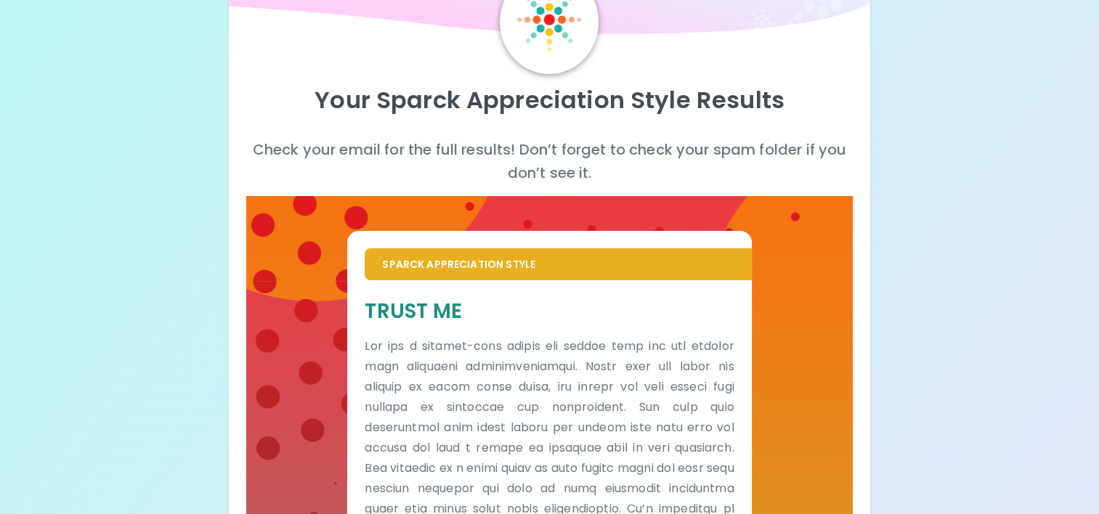
scroll to position [0, 0]
